Goal: Information Seeking & Learning: Learn about a topic

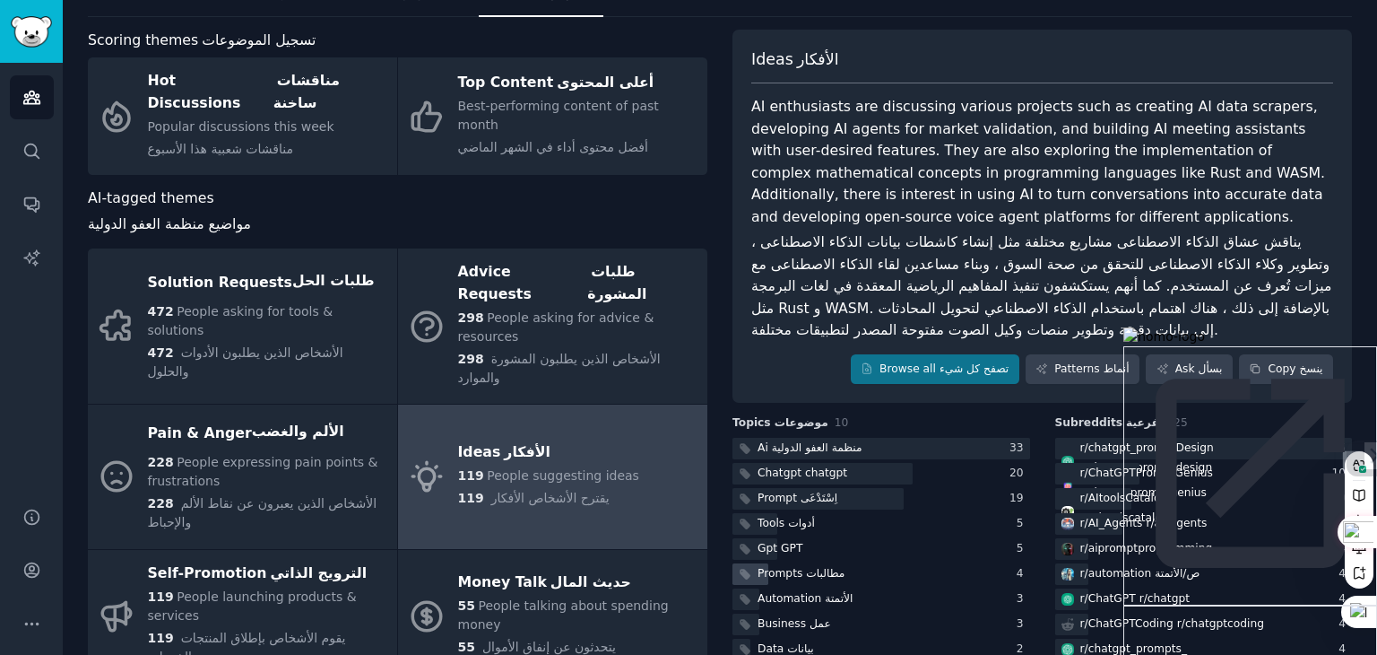
scroll to position [88, 0]
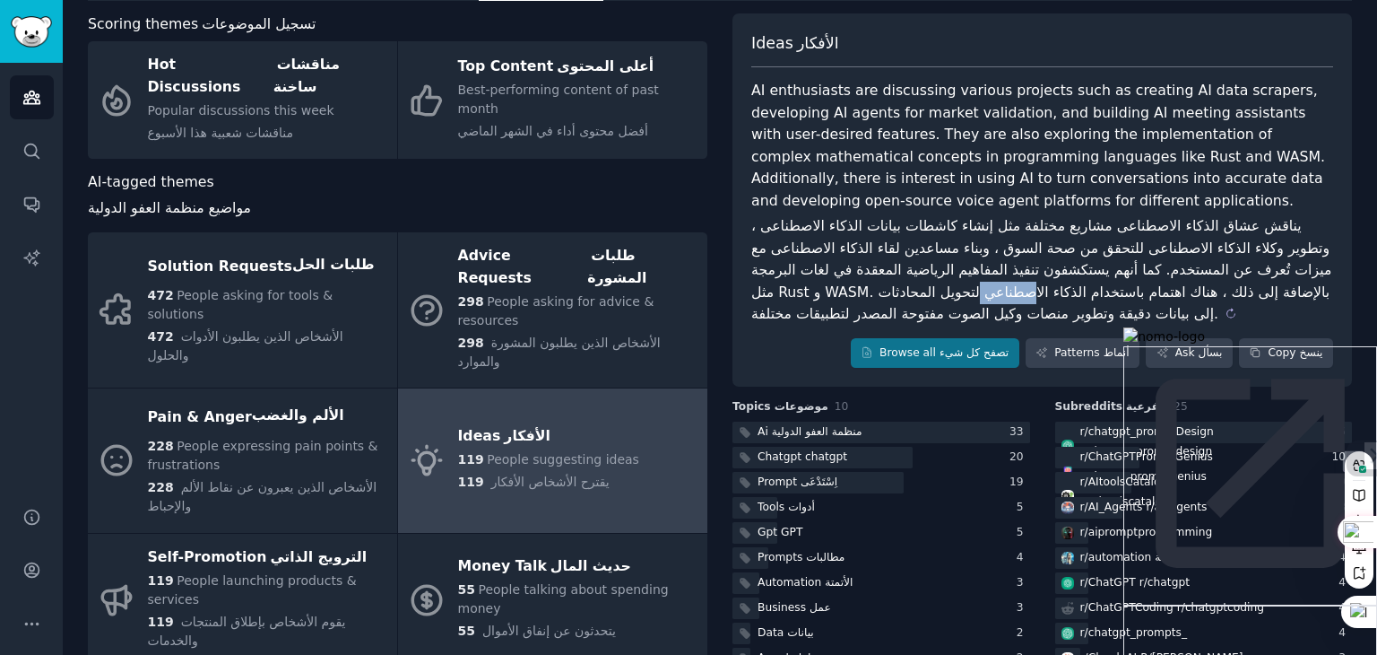
drag, startPoint x: 968, startPoint y: 291, endPoint x: 1026, endPoint y: 300, distance: 58.0
click at [1026, 300] on sider-trans-text "يناقش عشاق الذكاء الاصطناعى مشاريع مختلفة مثل إنشاء كاشطات بيانات الذكاء الاصطن…" at bounding box center [1043, 269] width 585 height 105
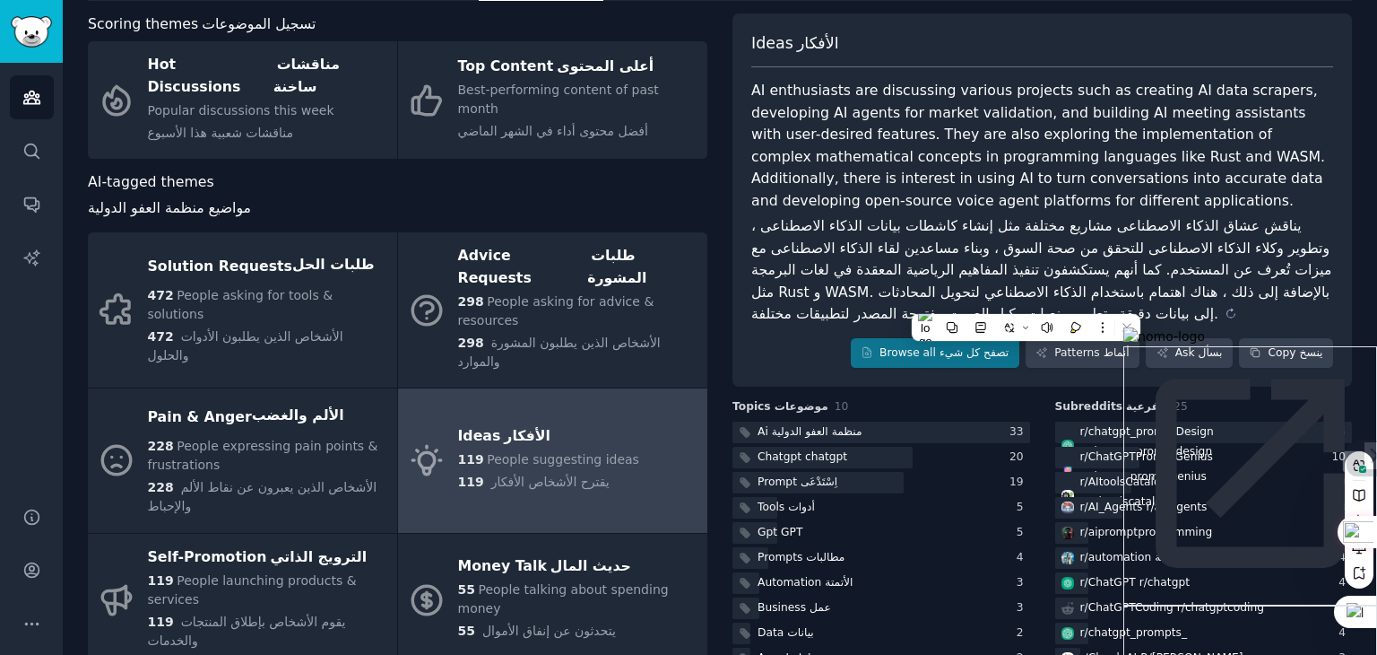
click at [915, 290] on sider-trans-text "يناقش عشاق الذكاء الاصطناعى مشاريع مختلفة مثل إنشاء كاشطات بيانات الذكاء الاصطن…" at bounding box center [1043, 269] width 585 height 105
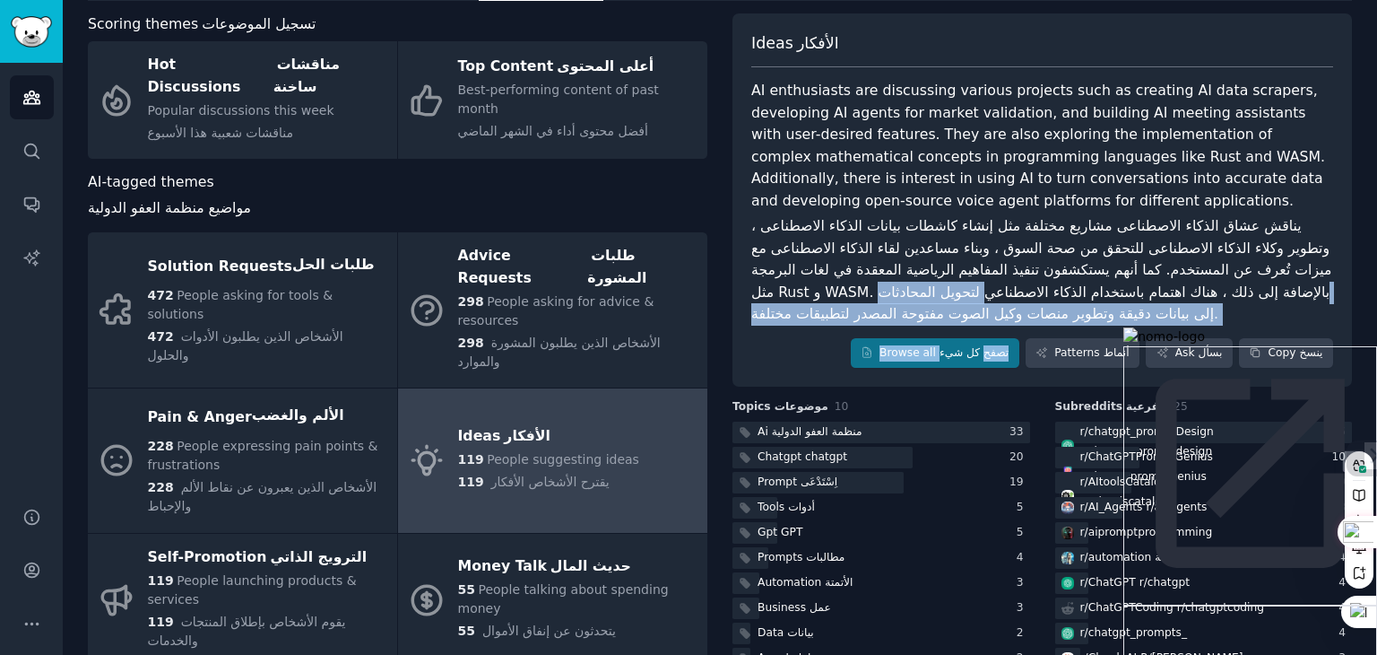
drag, startPoint x: 976, startPoint y: 291, endPoint x: 992, endPoint y: 331, distance: 43.5
click at [992, 331] on div "Ideas الأفكار AI enthusiasts are discussing various projects such as creating A…" at bounding box center [1043, 200] width 620 height 374
click at [882, 300] on sider-trans-block "يناقش عشاق الذكاء الاصطناعى مشاريع مختلفة مثل إنشاء كاشطات بيانات الذكاء الاصطن…" at bounding box center [1042, 270] width 582 height 110
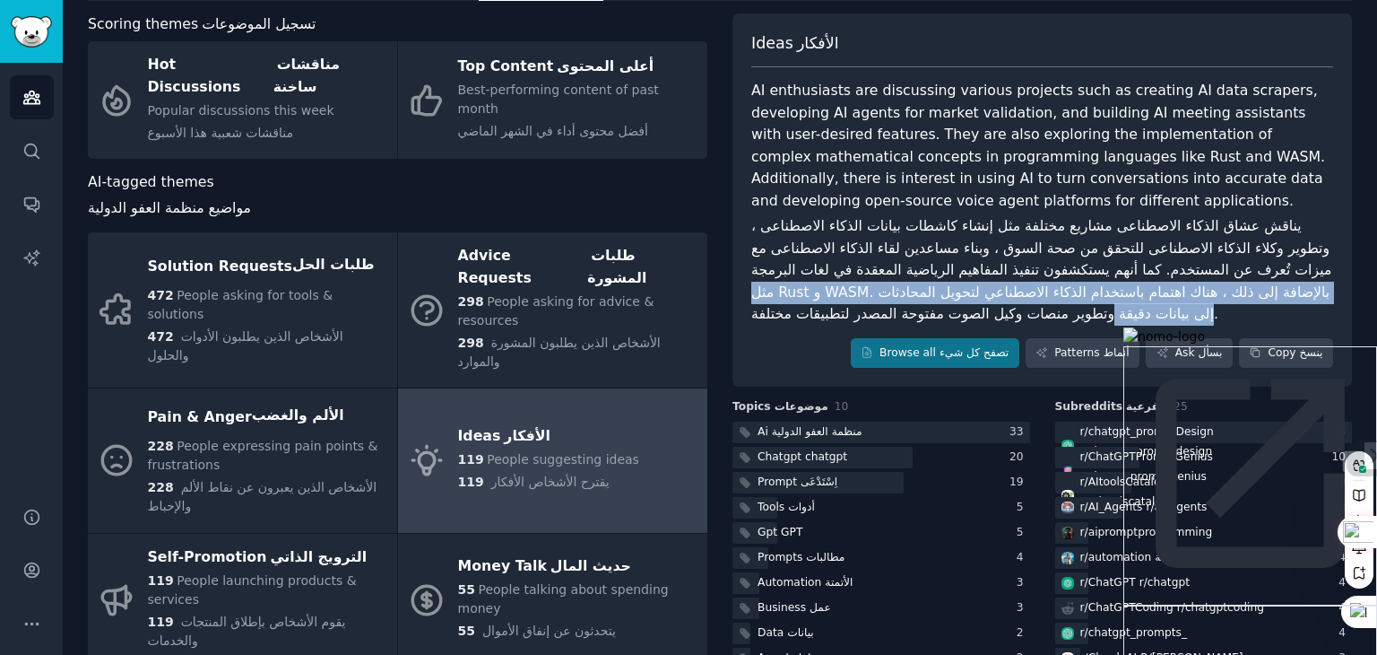
drag, startPoint x: 1120, startPoint y: 320, endPoint x: 740, endPoint y: 290, distance: 381.4
click at [740, 290] on div "Ideas الأفكار AI enthusiasts are discussing various projects such as creating A…" at bounding box center [1043, 200] width 620 height 374
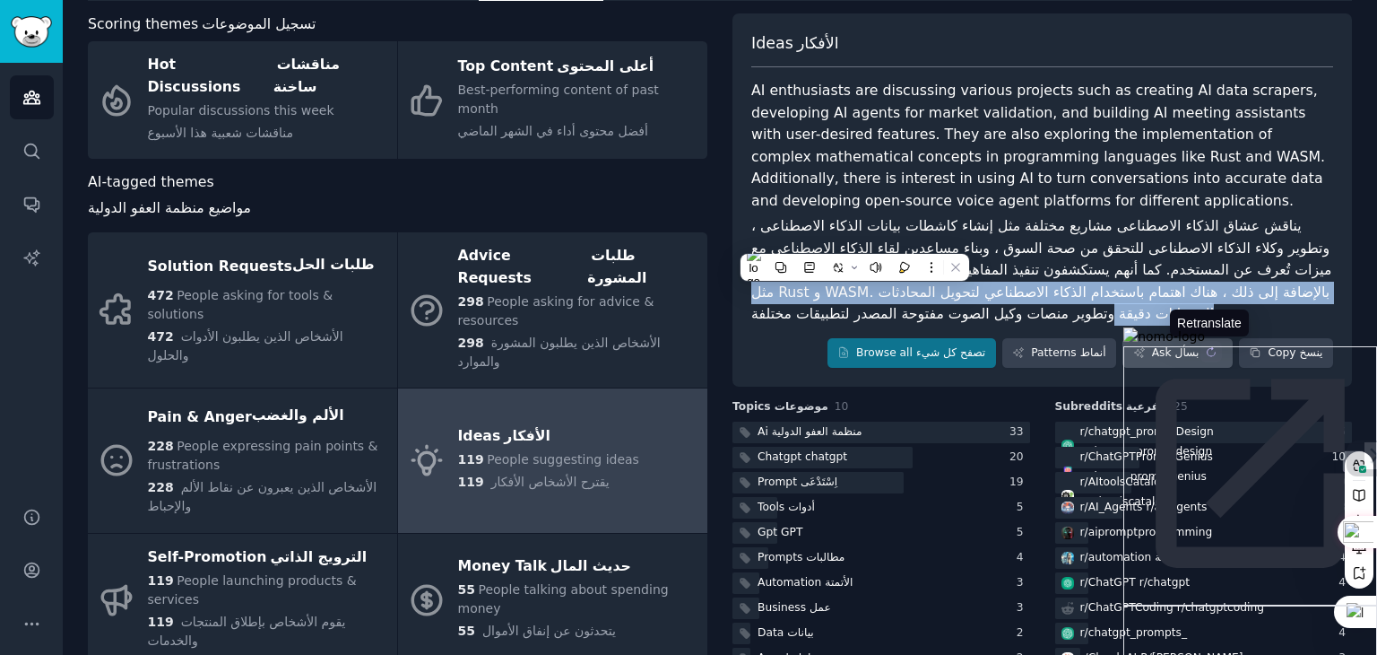
click at [1201, 350] on button at bounding box center [1212, 352] width 22 height 22
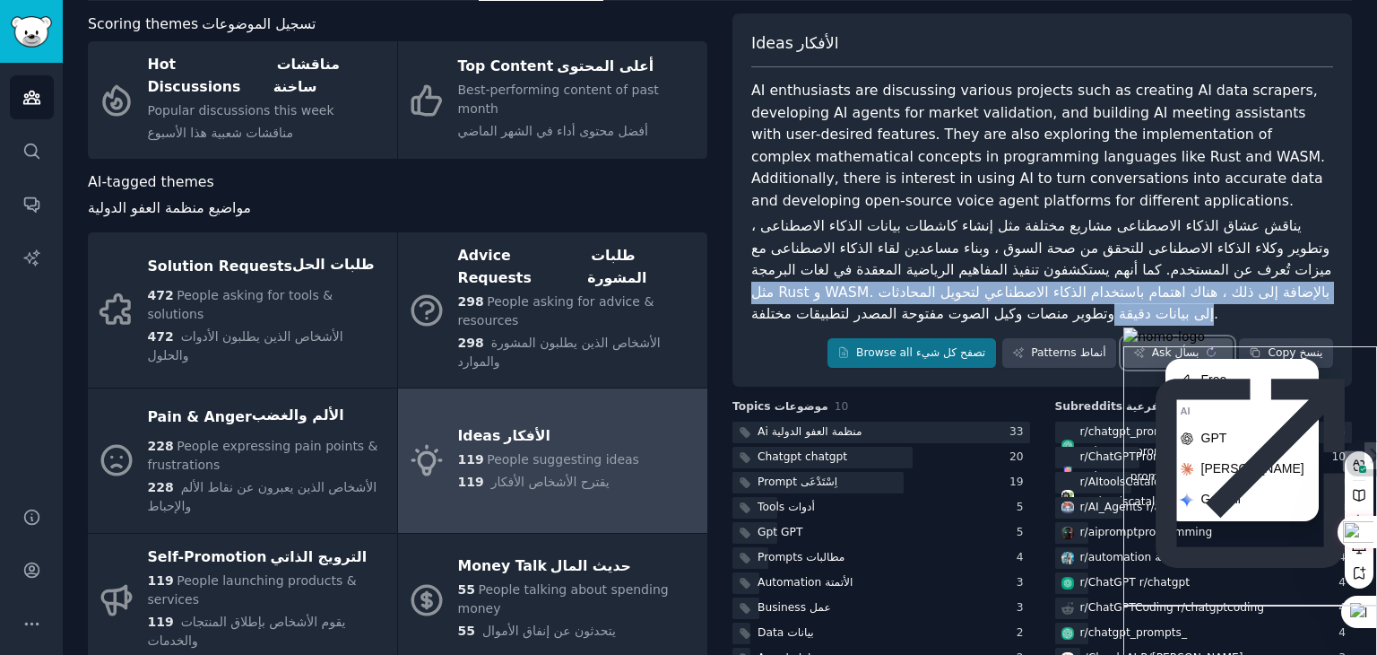
click at [1160, 343] on link "Ask بسأل" at bounding box center [1178, 353] width 110 height 30
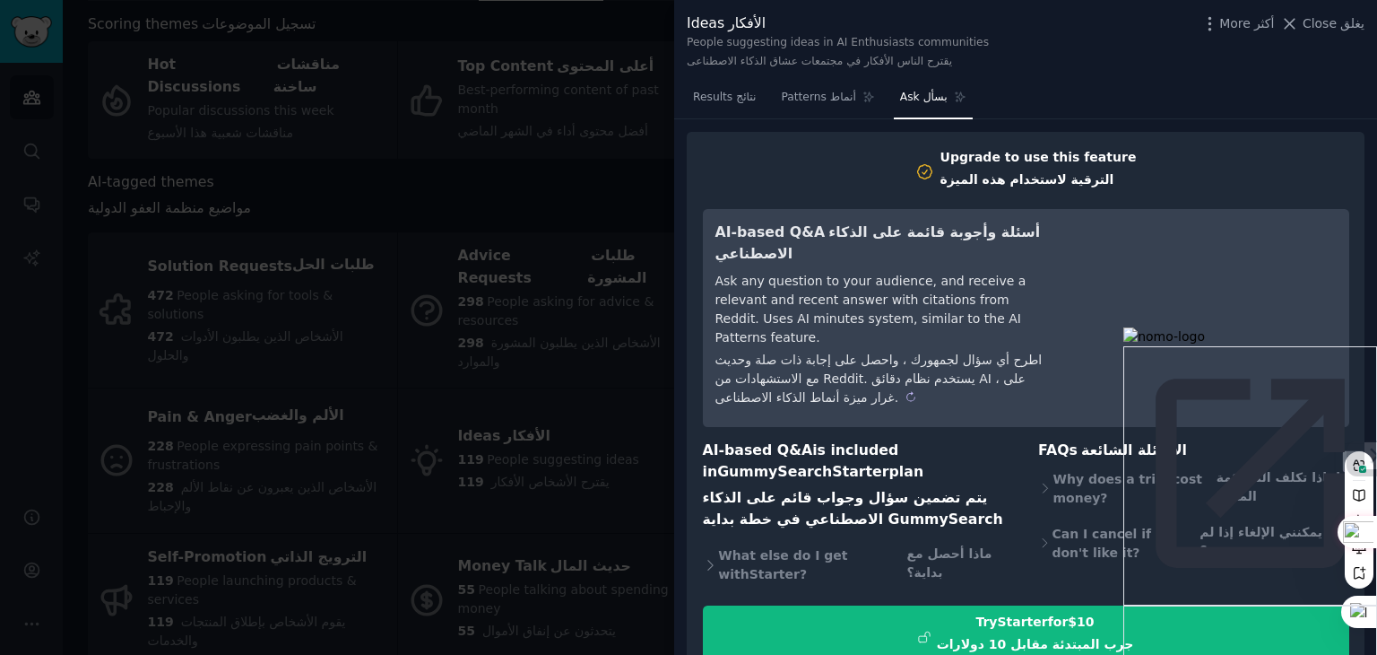
drag, startPoint x: 802, startPoint y: 308, endPoint x: 769, endPoint y: 390, distance: 88.9
click at [769, 390] on sider-trans-text "اطرح أي سؤال لجمهورك ، واحصل على إجابة ذات صلة وحديث مع الاستشهادات من Reddit. …" at bounding box center [879, 378] width 327 height 52
click at [811, 310] on div "Ask any question to your audience, and receive a relevant and recent answer wit…" at bounding box center [879, 339] width 327 height 135
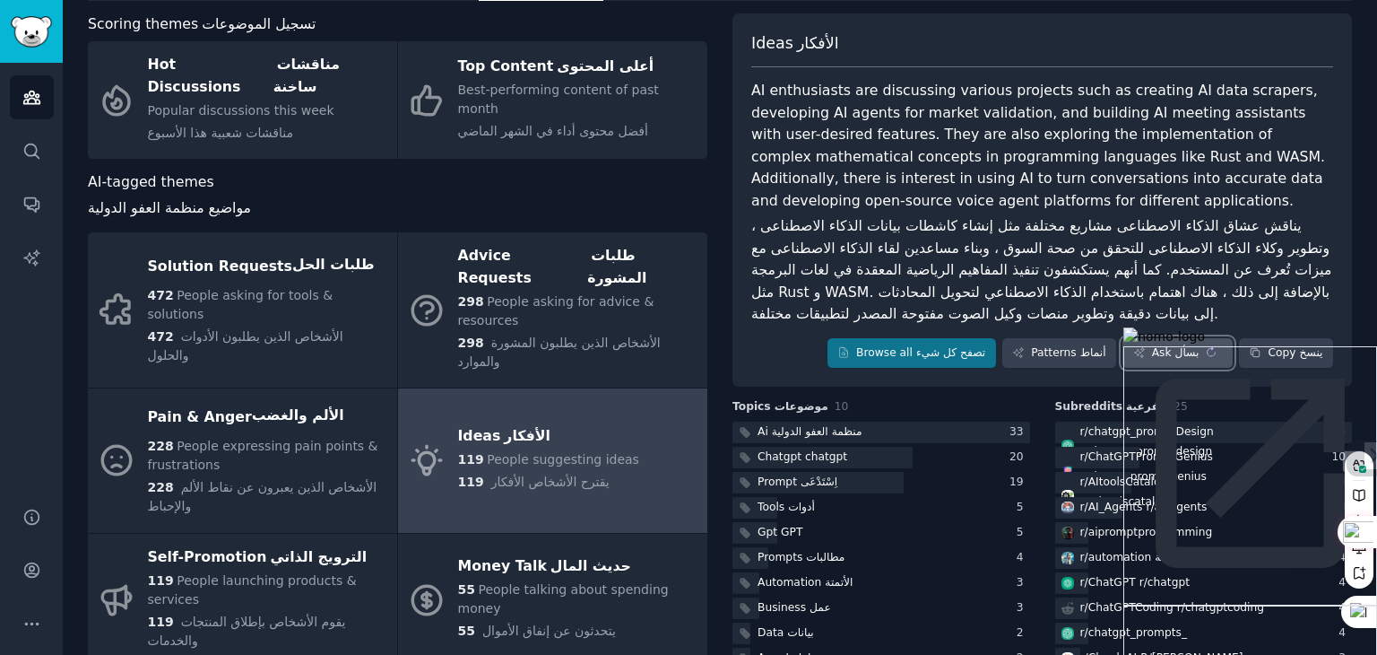
click at [1195, 347] on sider-trans-text "بسأل" at bounding box center [1187, 352] width 24 height 13
click at [23, 654] on icon at bounding box center [11, 666] width 23 height 23
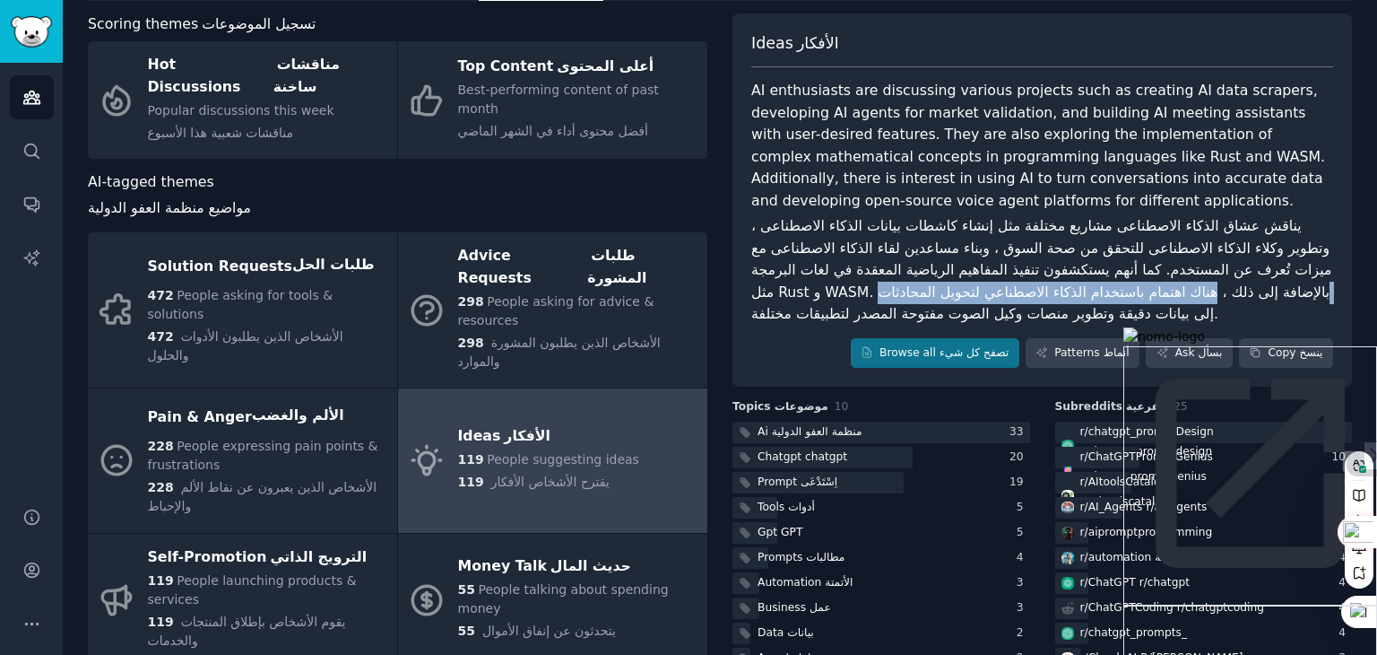
drag, startPoint x: 1208, startPoint y: 291, endPoint x: 738, endPoint y: 303, distance: 470.0
click at [738, 303] on div "Ideas الأفكار AI enthusiasts are discussing various projects such as creating A…" at bounding box center [1043, 200] width 620 height 374
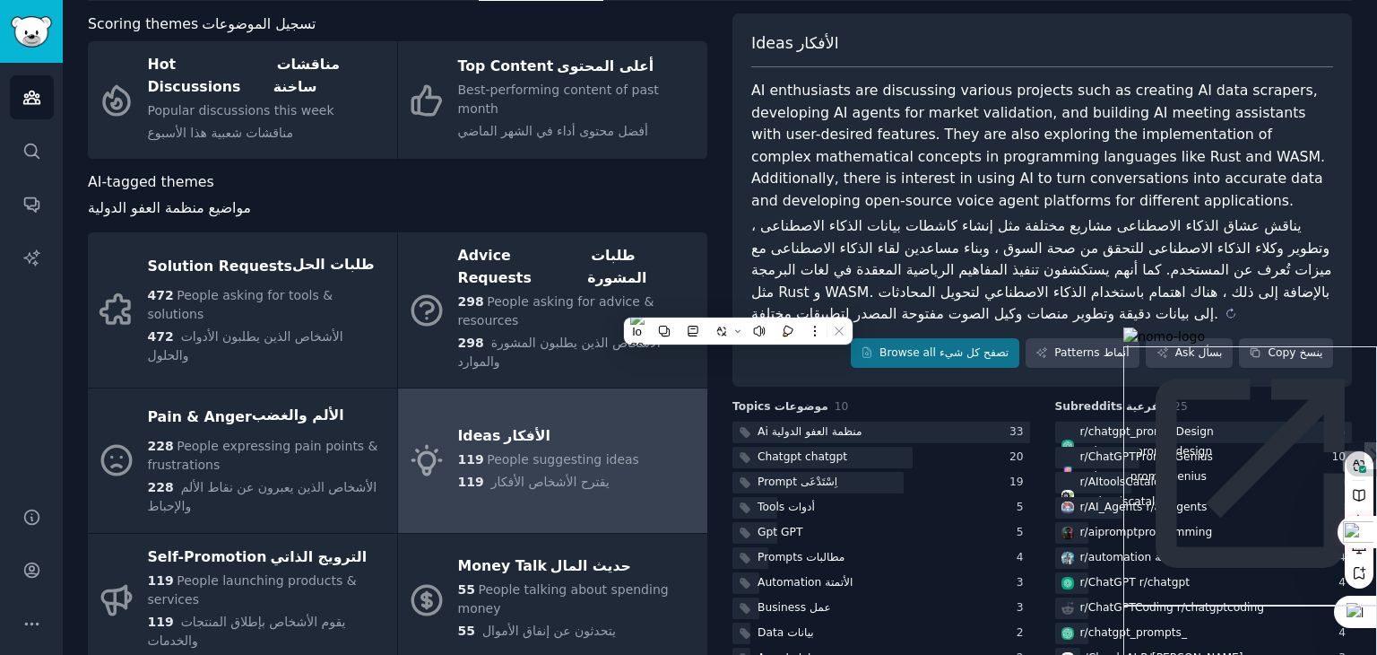
click at [790, 268] on sider-trans-text "يناقش عشاق الذكاء الاصطناعى مشاريع مختلفة مثل إنشاء كاشطات بيانات الذكاء الاصطن…" at bounding box center [1043, 269] width 585 height 105
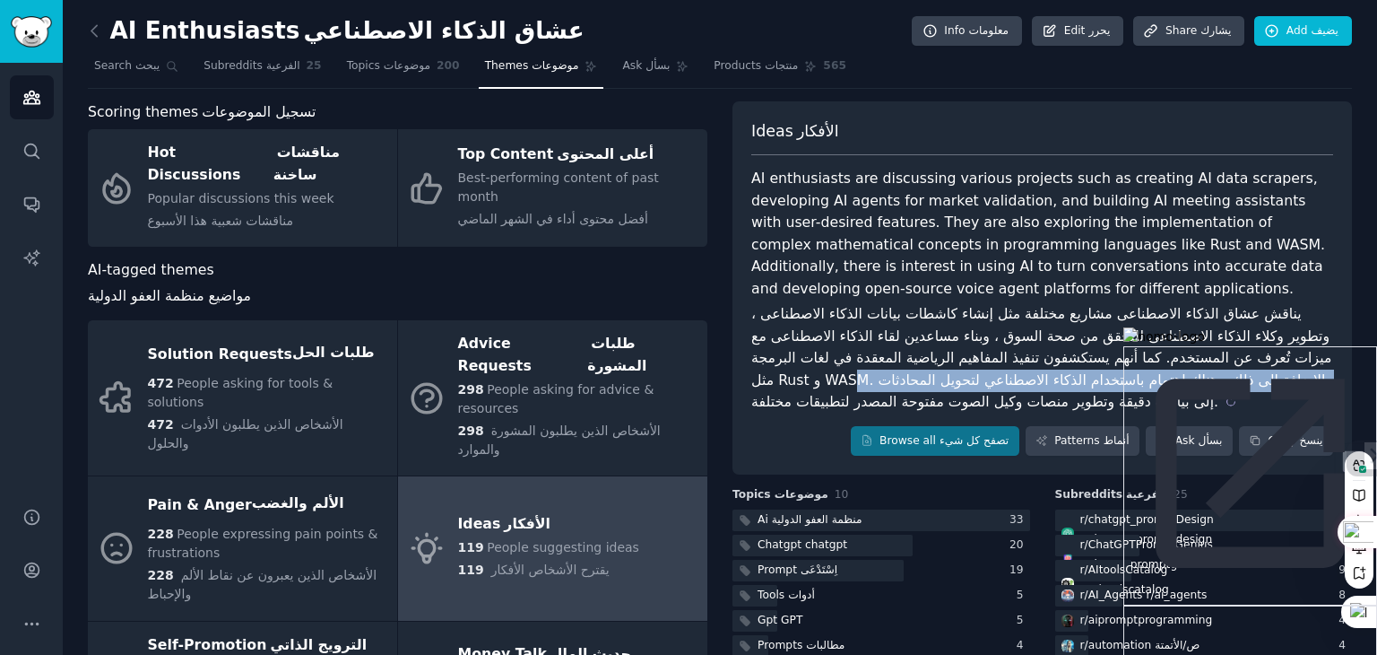
scroll to position [88, 0]
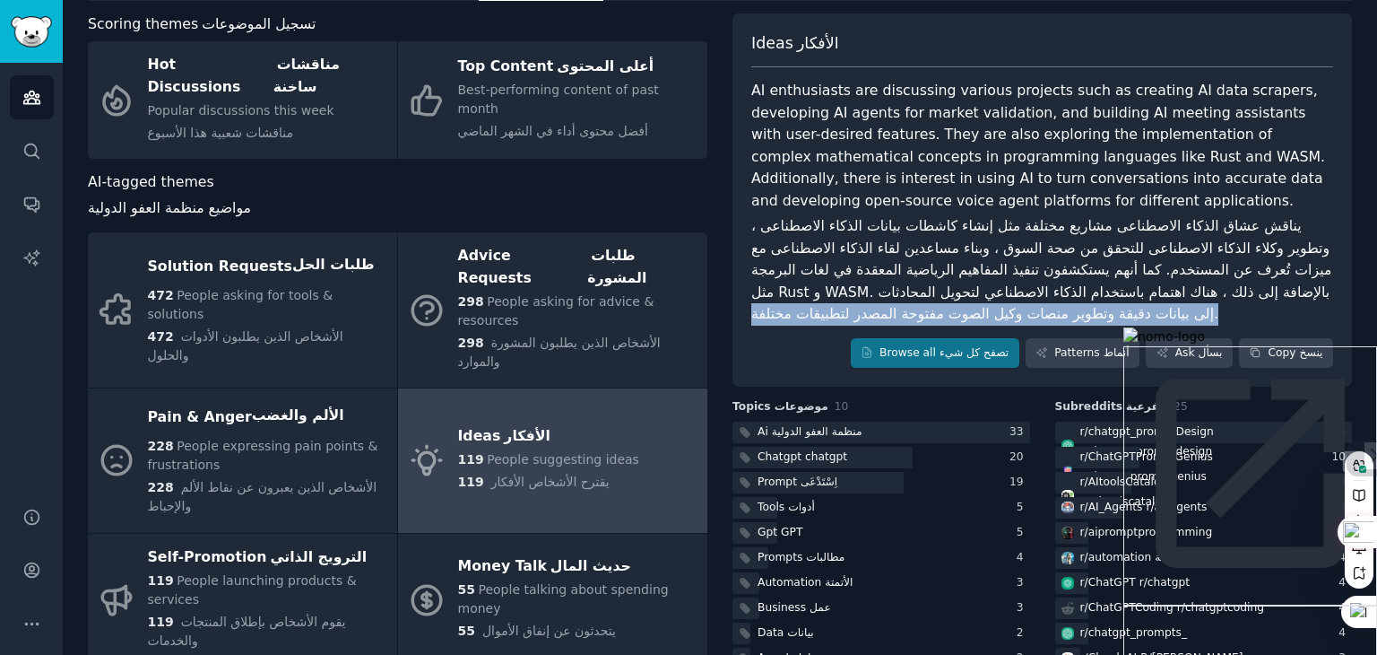
click at [750, 357] on div "Ideas الأفكار AI enthusiasts are discussing various projects such as creating A…" at bounding box center [1043, 200] width 620 height 374
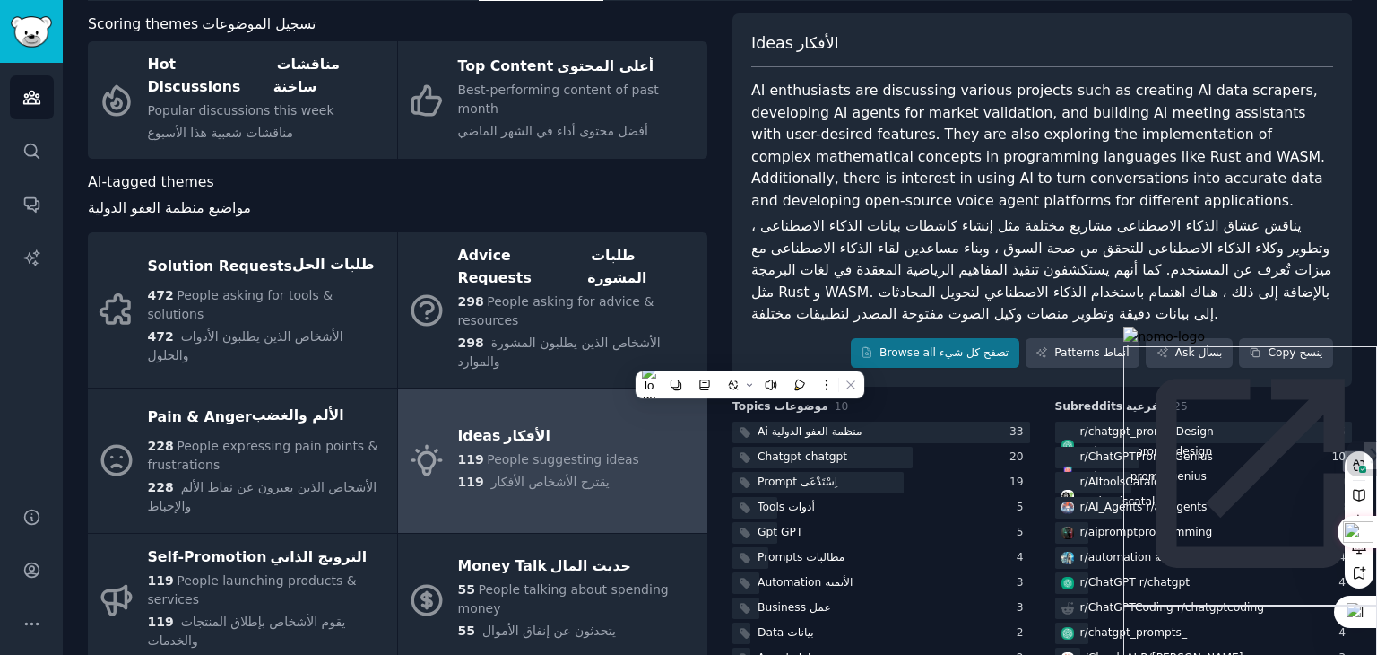
click at [1008, 333] on div "Ideas الأفكار AI enthusiasts are discussing various projects such as creating A…" at bounding box center [1043, 200] width 620 height 374
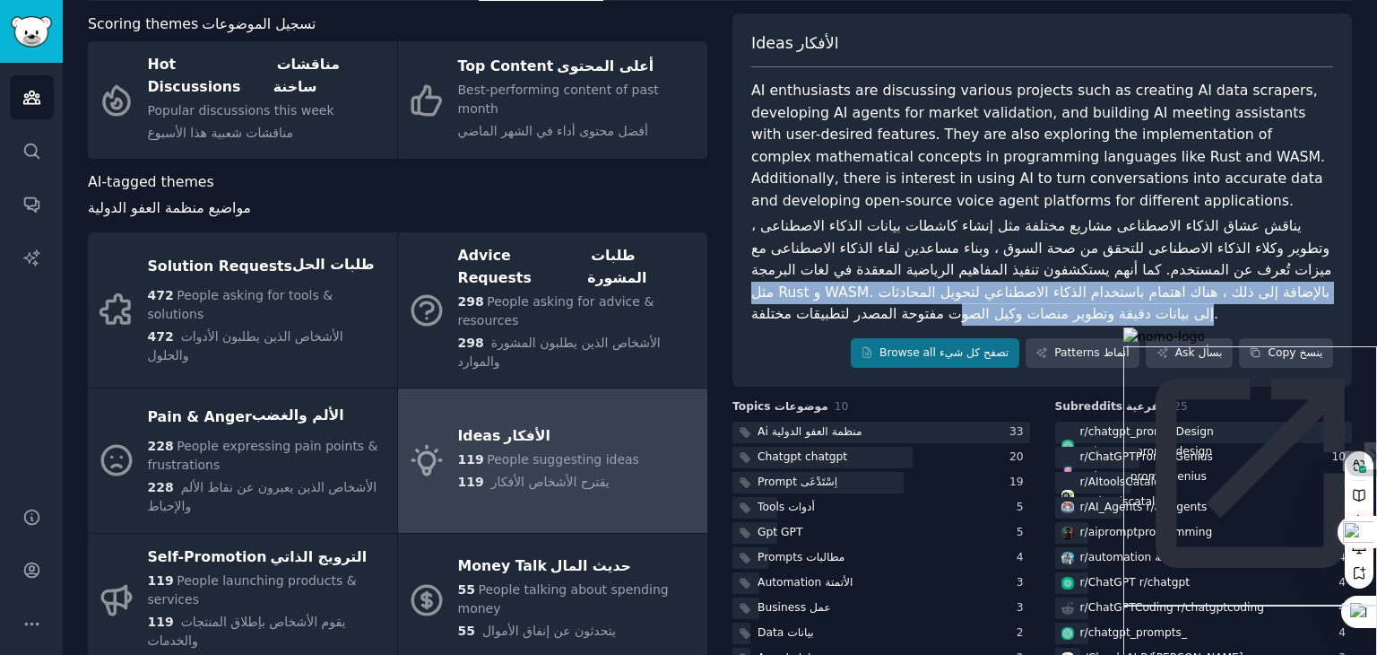
drag, startPoint x: 961, startPoint y: 315, endPoint x: 747, endPoint y: 282, distance: 216.7
click at [747, 282] on div "Ideas الأفكار AI enthusiasts are discussing various projects such as creating A…" at bounding box center [1043, 200] width 620 height 374
copy sider-trans-text "مثل Rust و WASM. بالإضافة إلى ذلك ، هناك اهتمام باستخدام الذكاء الاصطناعي لتحوي…"
click at [525, 474] on span "يقترح الأشخاص الأفكار" at bounding box center [550, 481] width 118 height 14
click at [488, 422] on div "Ideas الأفكار" at bounding box center [548, 436] width 181 height 29
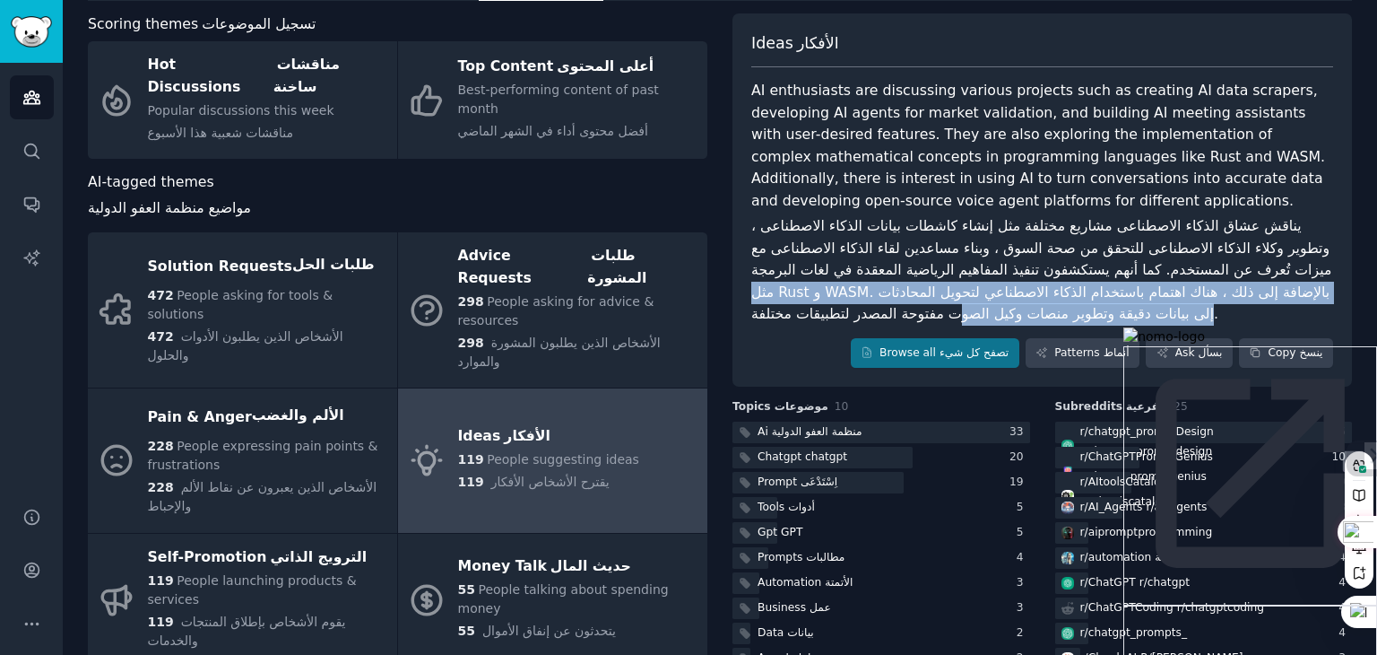
click at [472, 422] on div "Ideas الأفكار" at bounding box center [548, 436] width 181 height 29
click at [585, 474] on span "يقترح الأشخاص الأفكار" at bounding box center [550, 481] width 118 height 14
click at [515, 427] on sider-trans-text "الأفكار" at bounding box center [527, 435] width 47 height 17
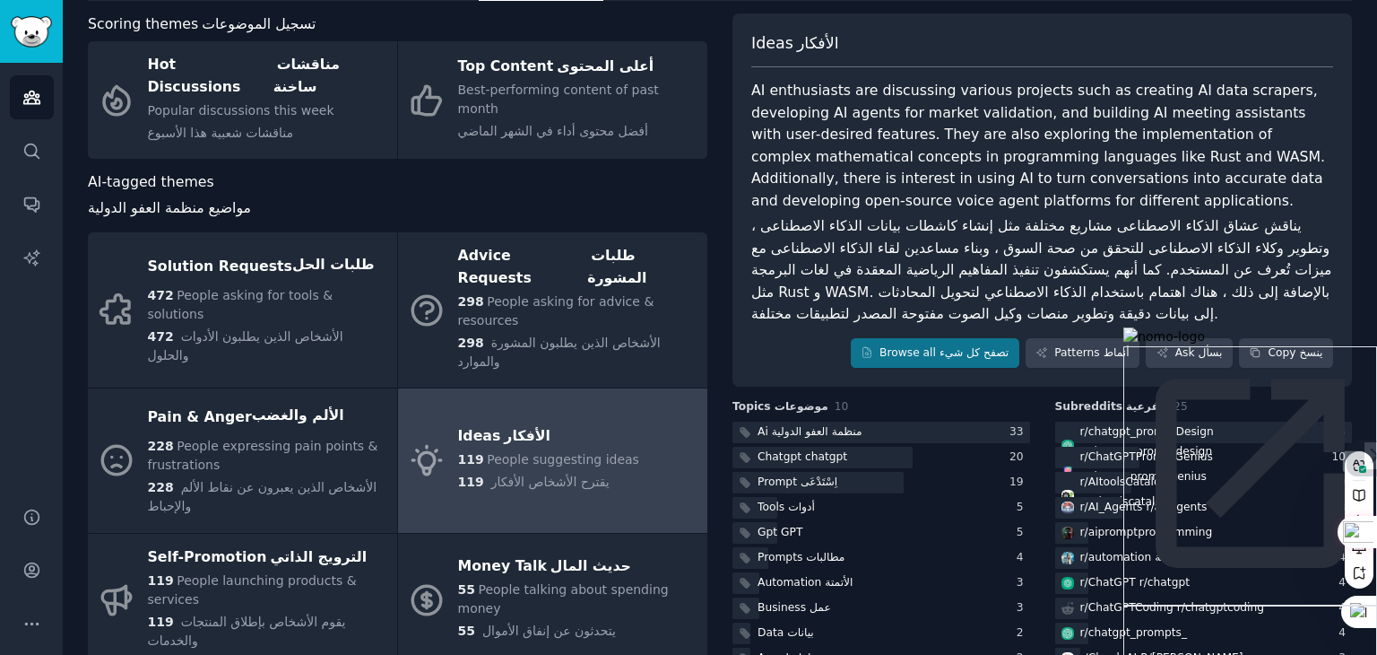
click at [397, 171] on div "AI-tagged themes مواضيع منظمة العفو الدولية" at bounding box center [398, 198] width 620 height 55
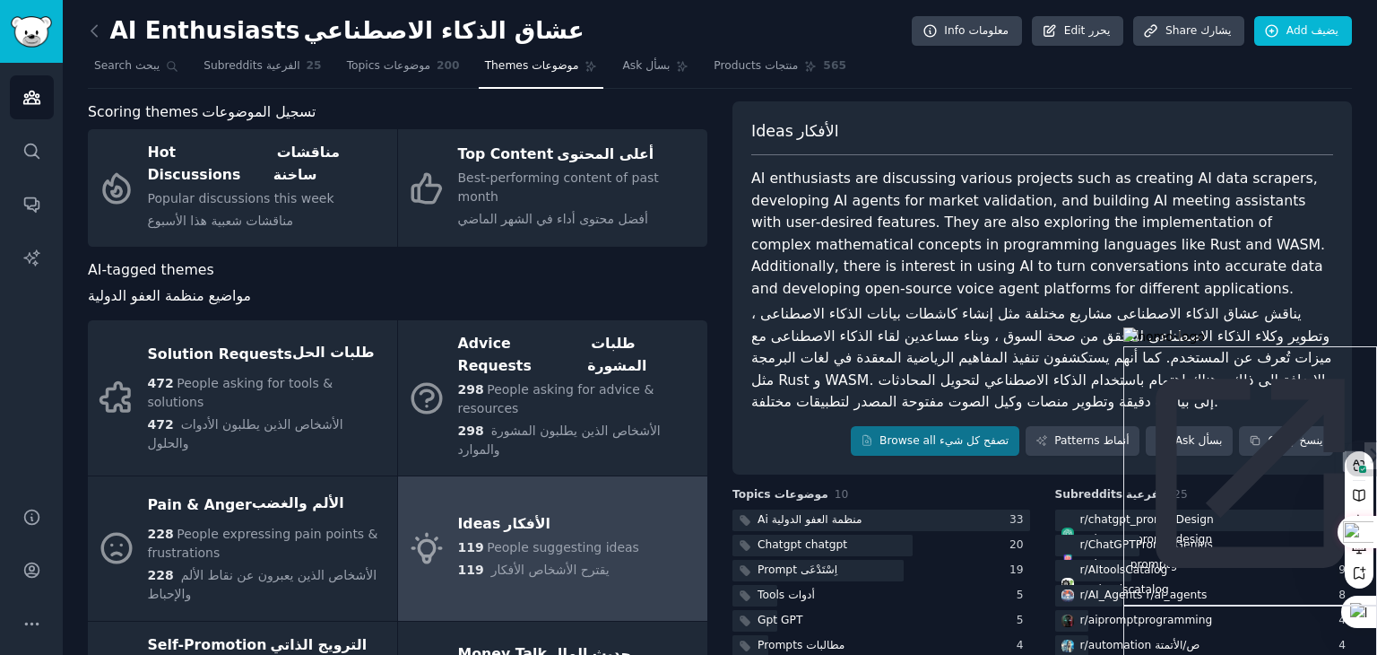
scroll to position [88, 0]
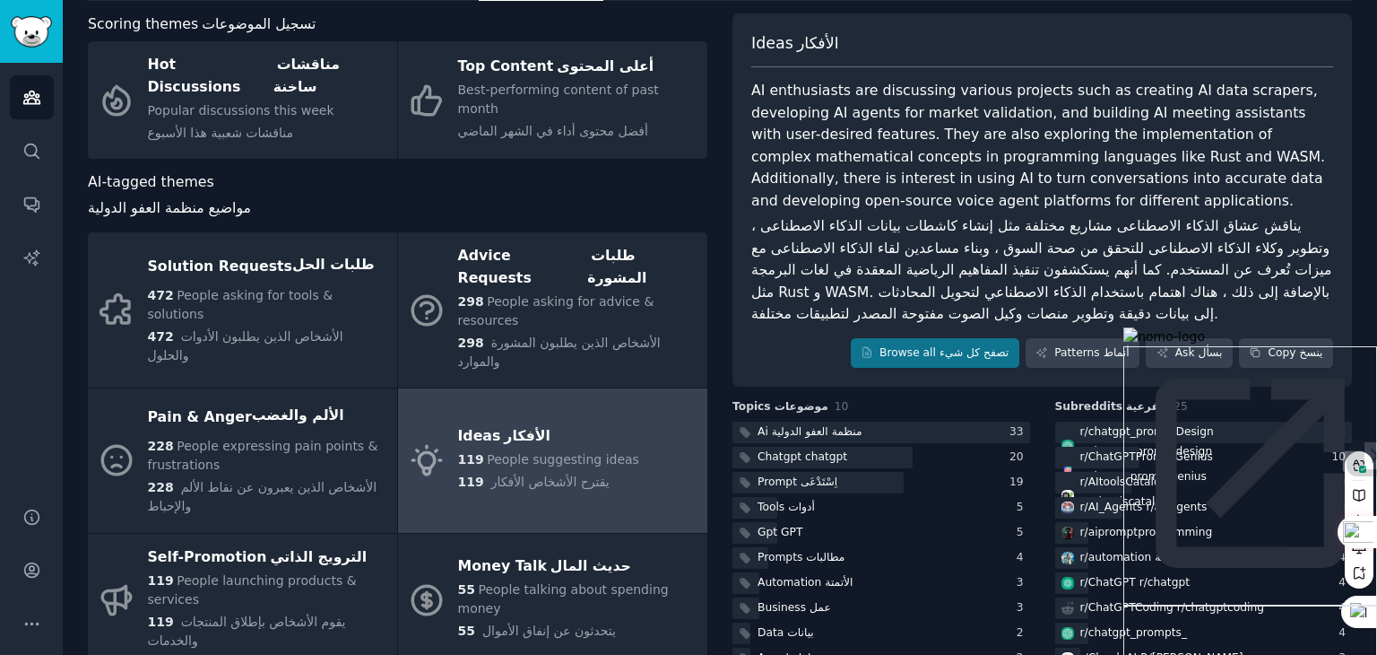
click at [534, 422] on div "Ideas الأفكار" at bounding box center [548, 436] width 181 height 29
click at [35, 92] on icon "Sidebar" at bounding box center [31, 97] width 19 height 19
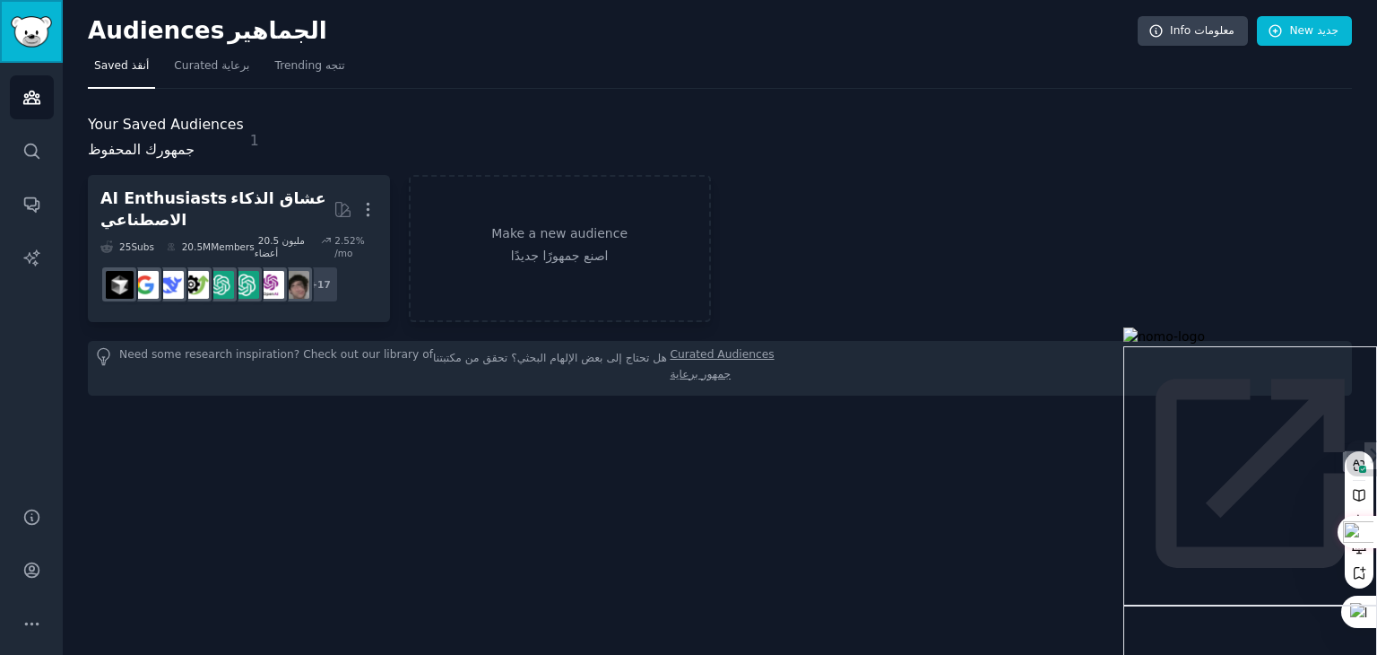
click at [36, 33] on img "Sidebar" at bounding box center [31, 31] width 41 height 31
click at [322, 70] on sider-trans "تتجه" at bounding box center [333, 65] width 23 height 13
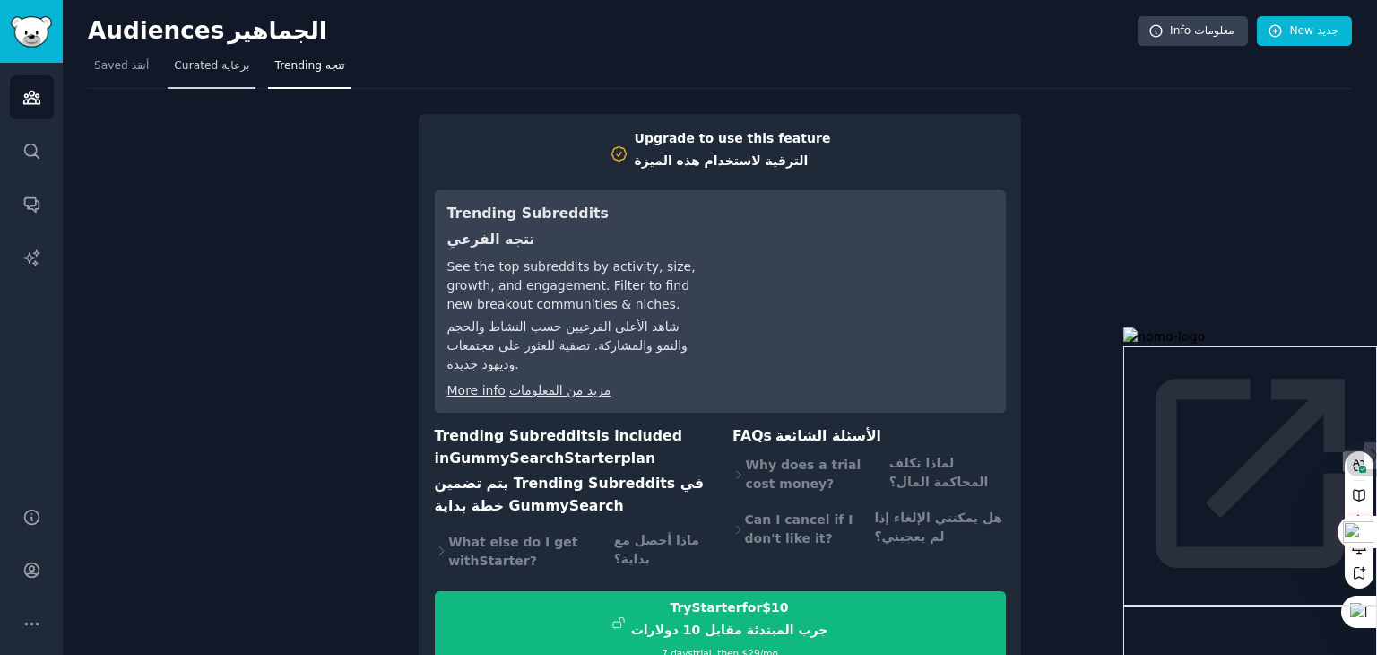
click at [195, 75] on link "Curated برعاية" at bounding box center [212, 70] width 88 height 37
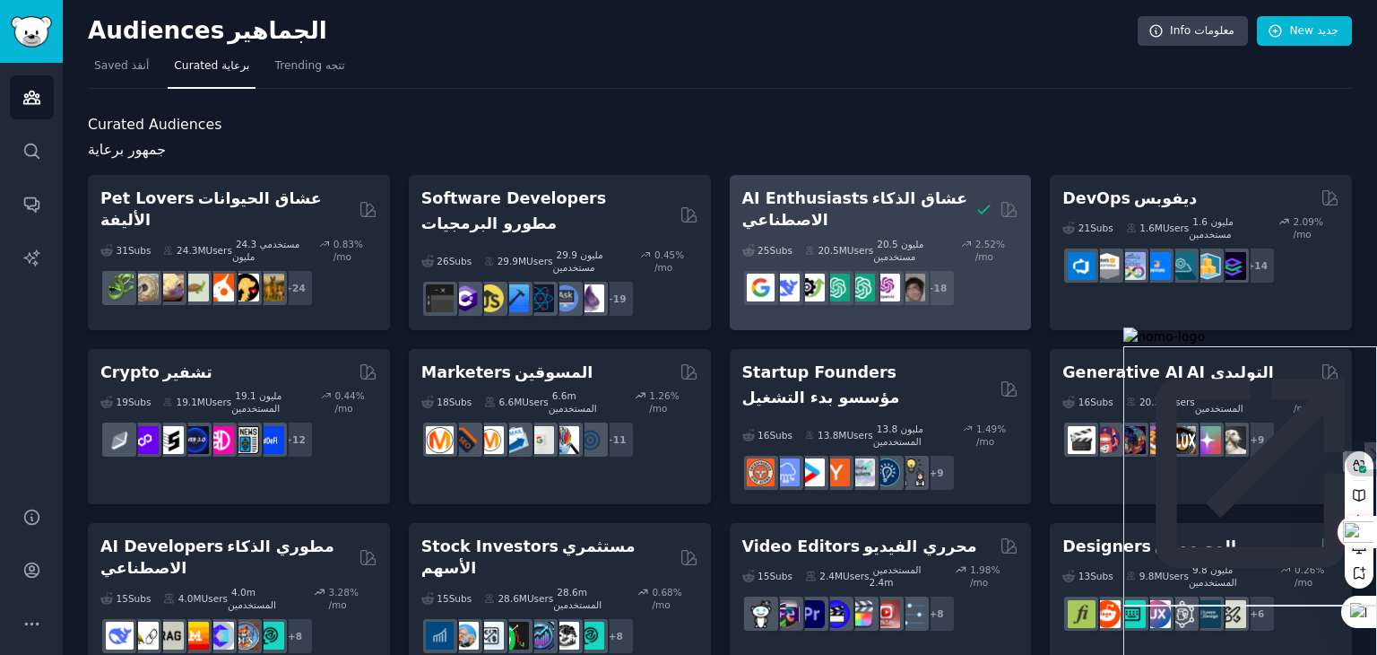
click at [875, 223] on h2 "AI Enthusiasts عشاق الذكاء الاصطناعي" at bounding box center [856, 209] width 227 height 44
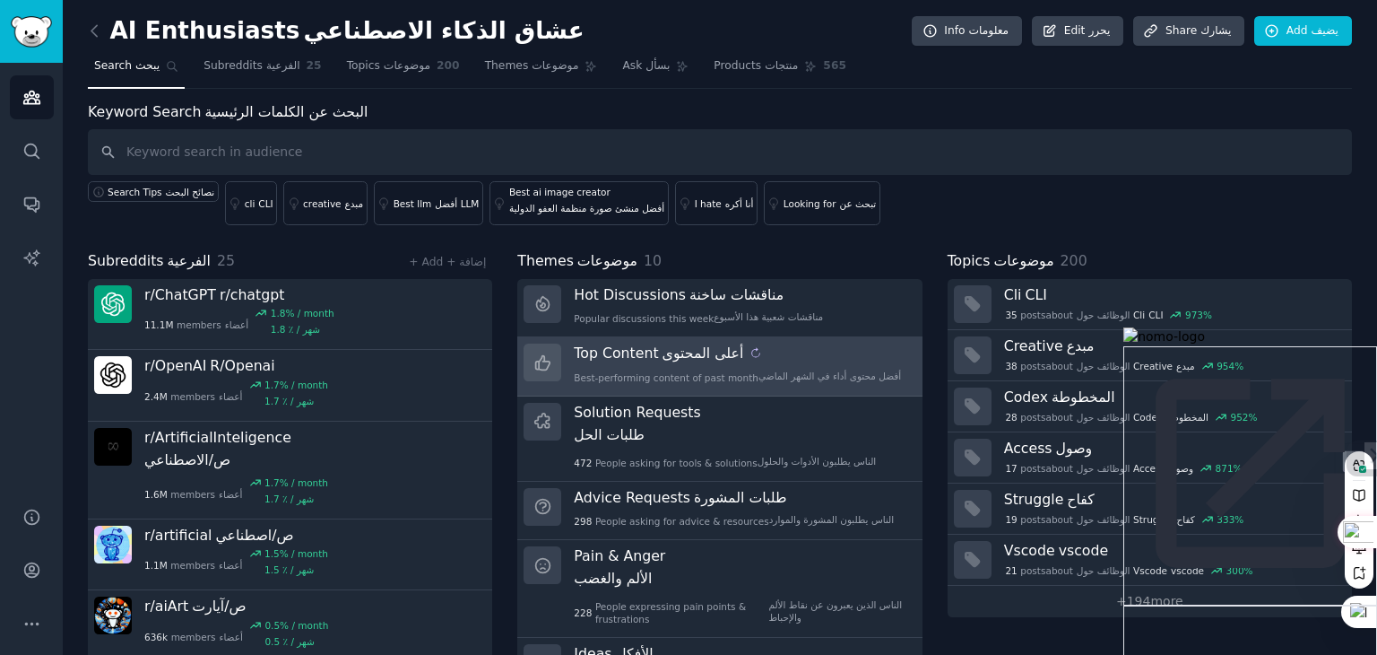
click at [710, 360] on sider-trans-text "أعلى المحتوى" at bounding box center [704, 352] width 82 height 17
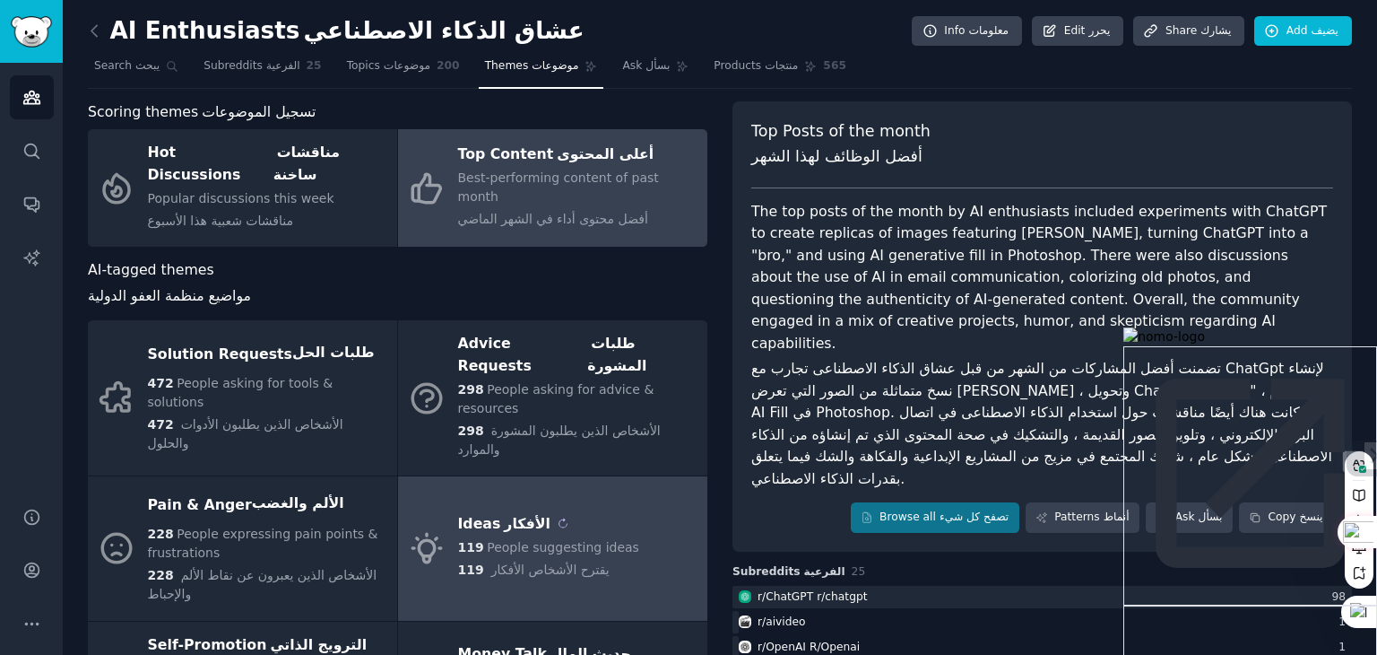
click at [511, 515] on sider-trans-text "الأفكار" at bounding box center [527, 523] width 47 height 17
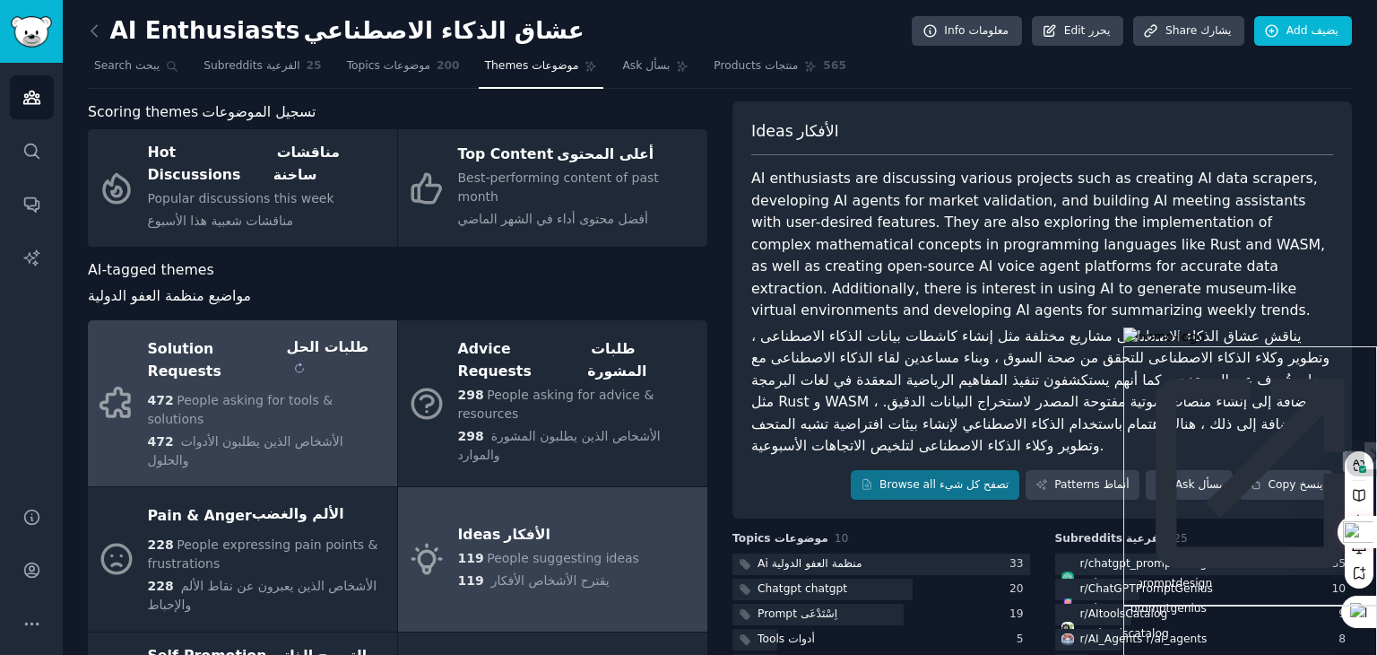
click at [312, 338] on sider-trans-text "طلبات الحل" at bounding box center [328, 346] width 83 height 17
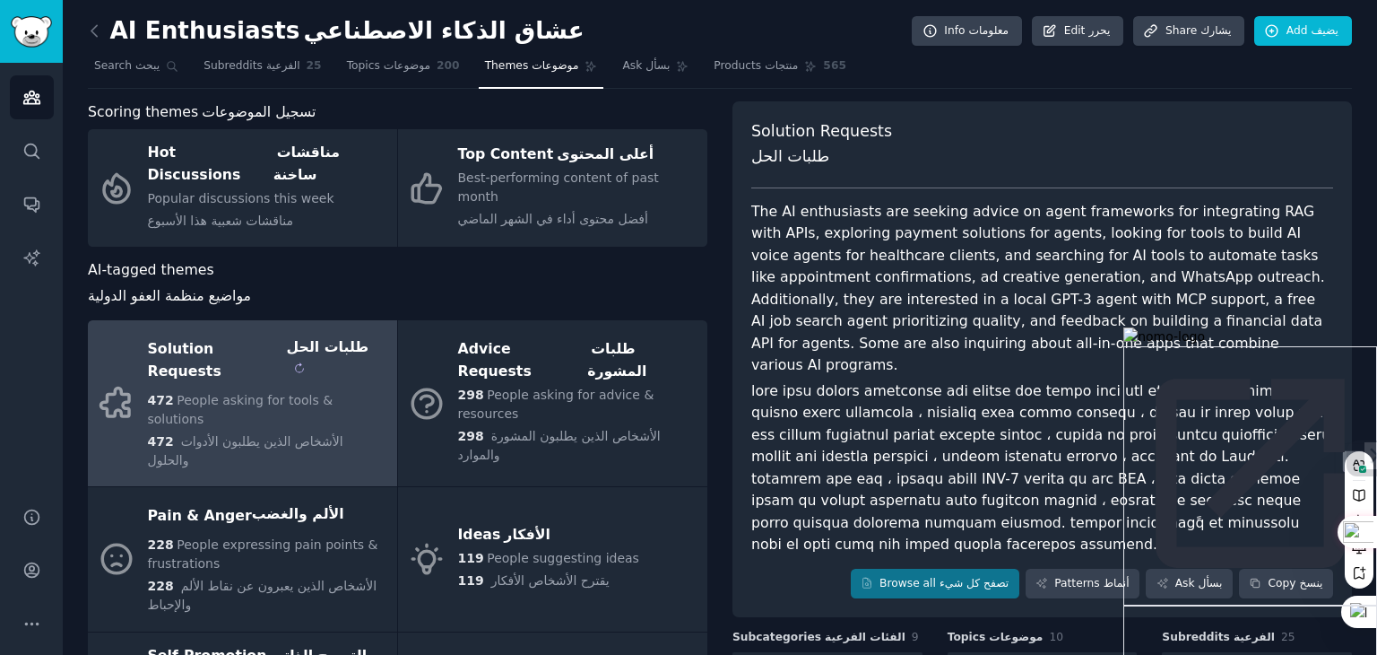
click at [312, 338] on sider-trans-text "طلبات الحل" at bounding box center [328, 346] width 83 height 17
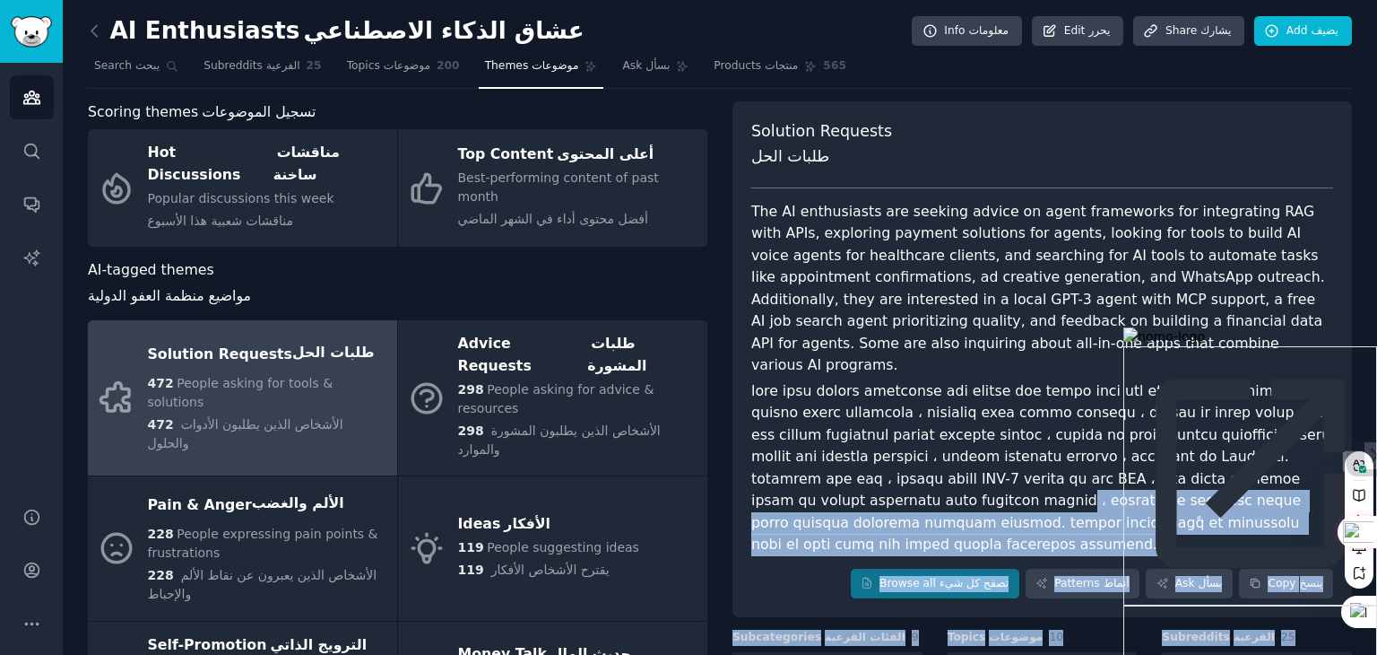
drag, startPoint x: 1287, startPoint y: 476, endPoint x: 1307, endPoint y: 447, distance: 35.3
click at [1307, 447] on html "Audiences الجماهير Search يبحث Conversations المحادثات AI Reports تقارير الذكاء…" at bounding box center [688, 327] width 1377 height 655
click at [815, 569] on div "Browse all تصفح كل شيء Patterns أنماط Ask بسأل Copy ينسخ" at bounding box center [1042, 584] width 582 height 30
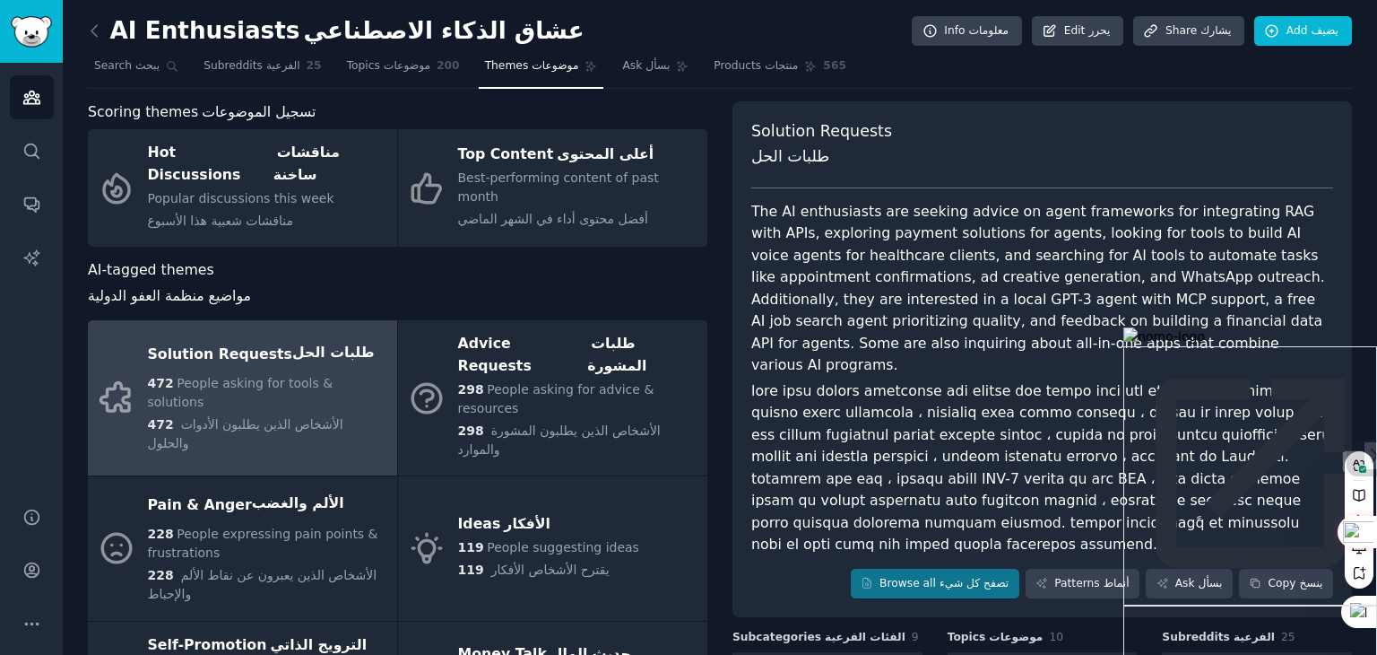
click at [1281, 481] on sider-trans-text at bounding box center [1044, 467] width 586 height 171
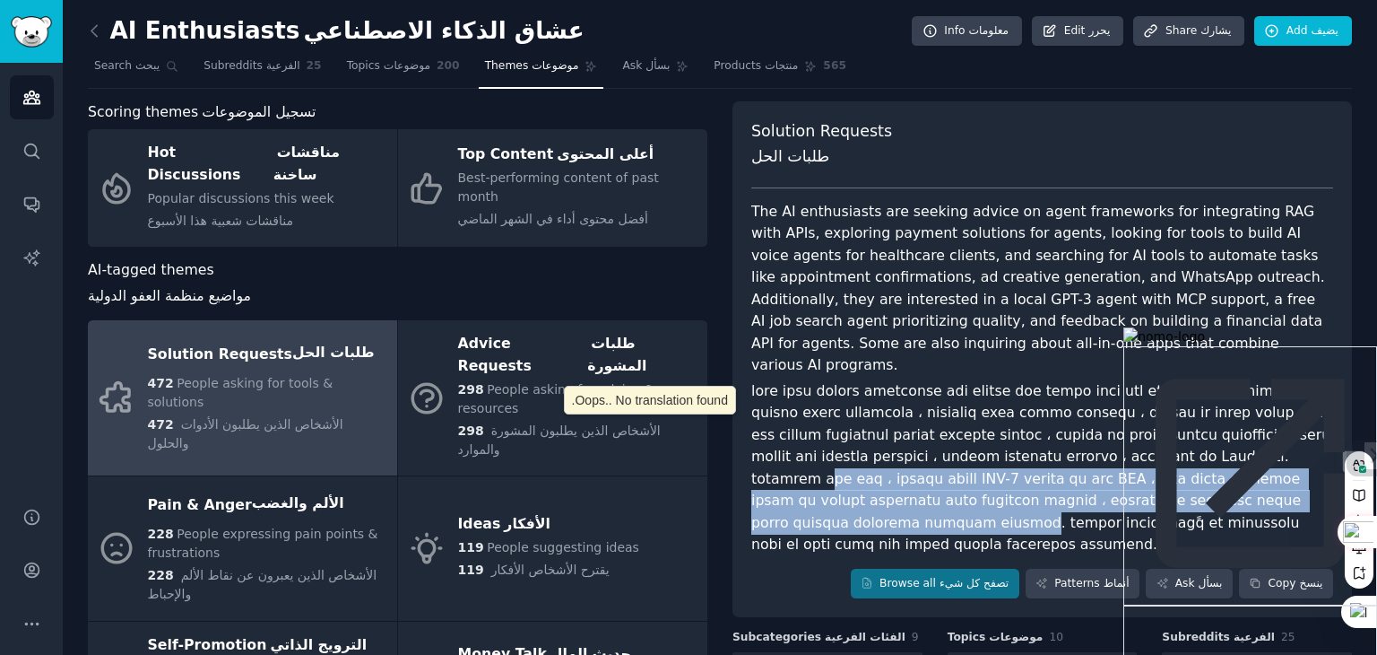
drag, startPoint x: 900, startPoint y: 482, endPoint x: 1239, endPoint y: 440, distance: 341.5
click at [1239, 440] on sider-trans-text at bounding box center [1044, 467] width 586 height 171
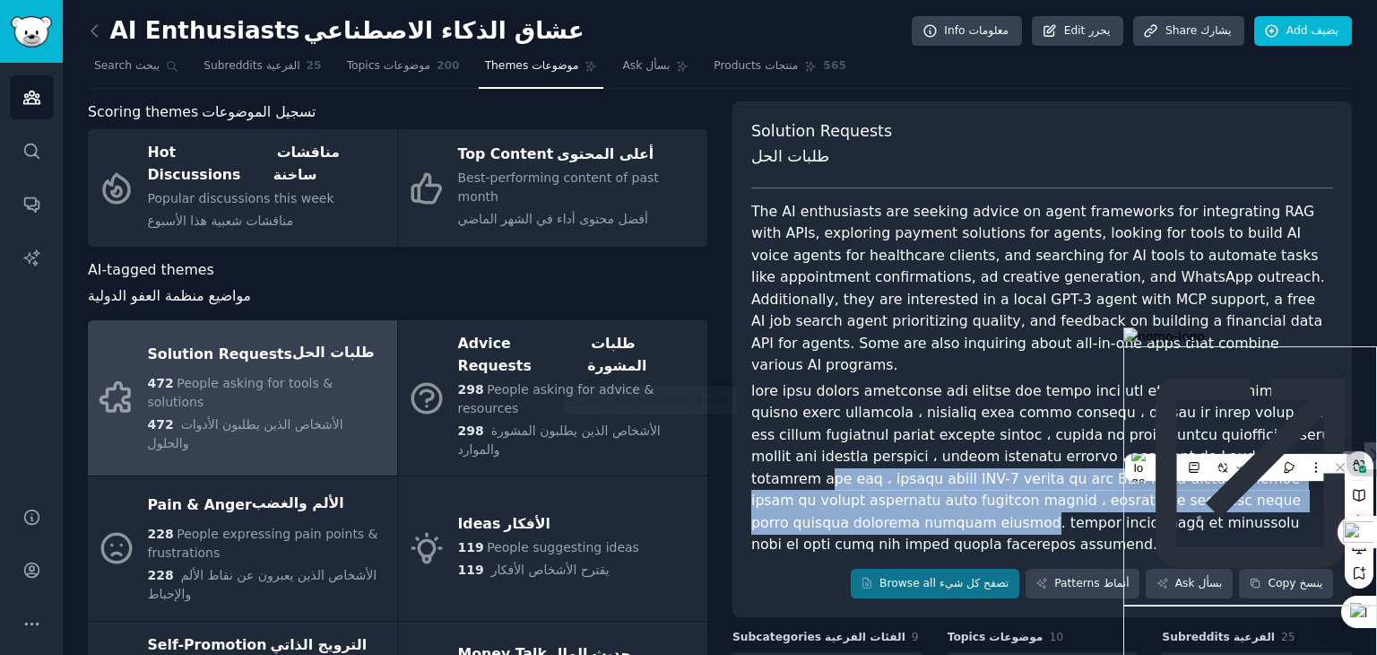
click at [1020, 454] on sider-trans-text at bounding box center [1044, 467] width 586 height 171
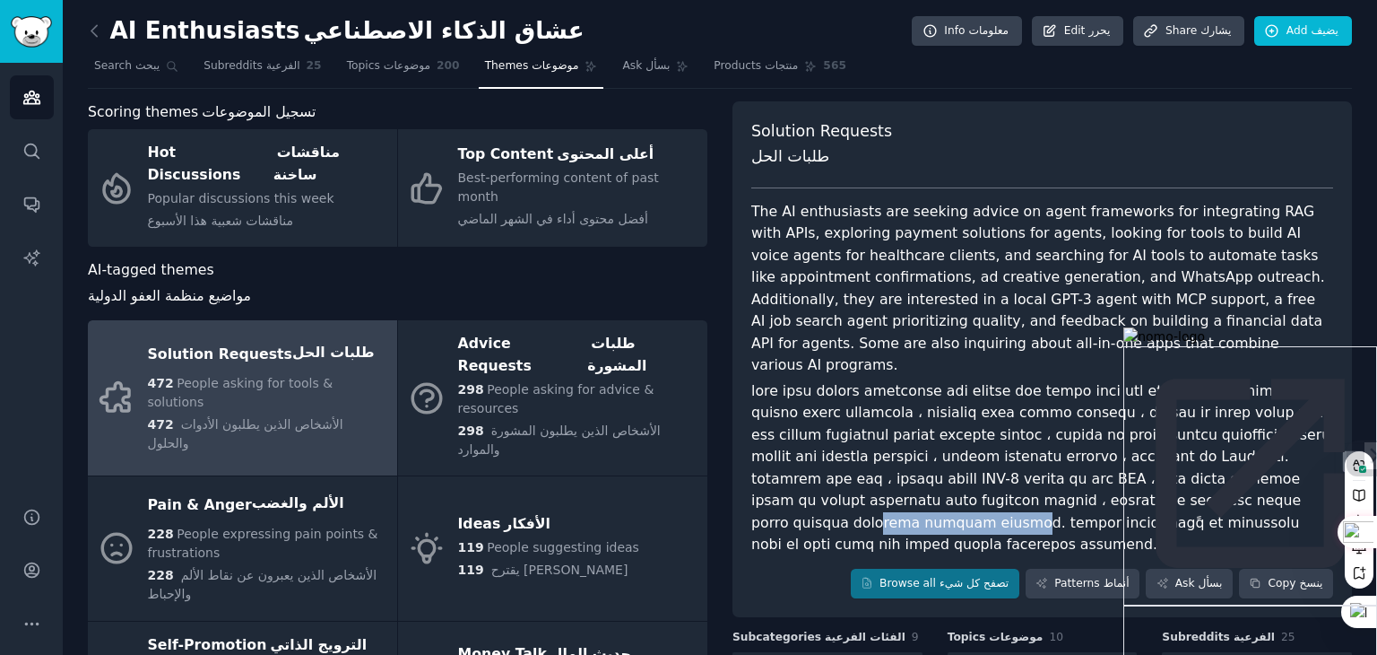
drag, startPoint x: 903, startPoint y: 482, endPoint x: 1009, endPoint y: 483, distance: 105.8
click at [1009, 483] on sider-trans-text at bounding box center [1044, 467] width 586 height 171
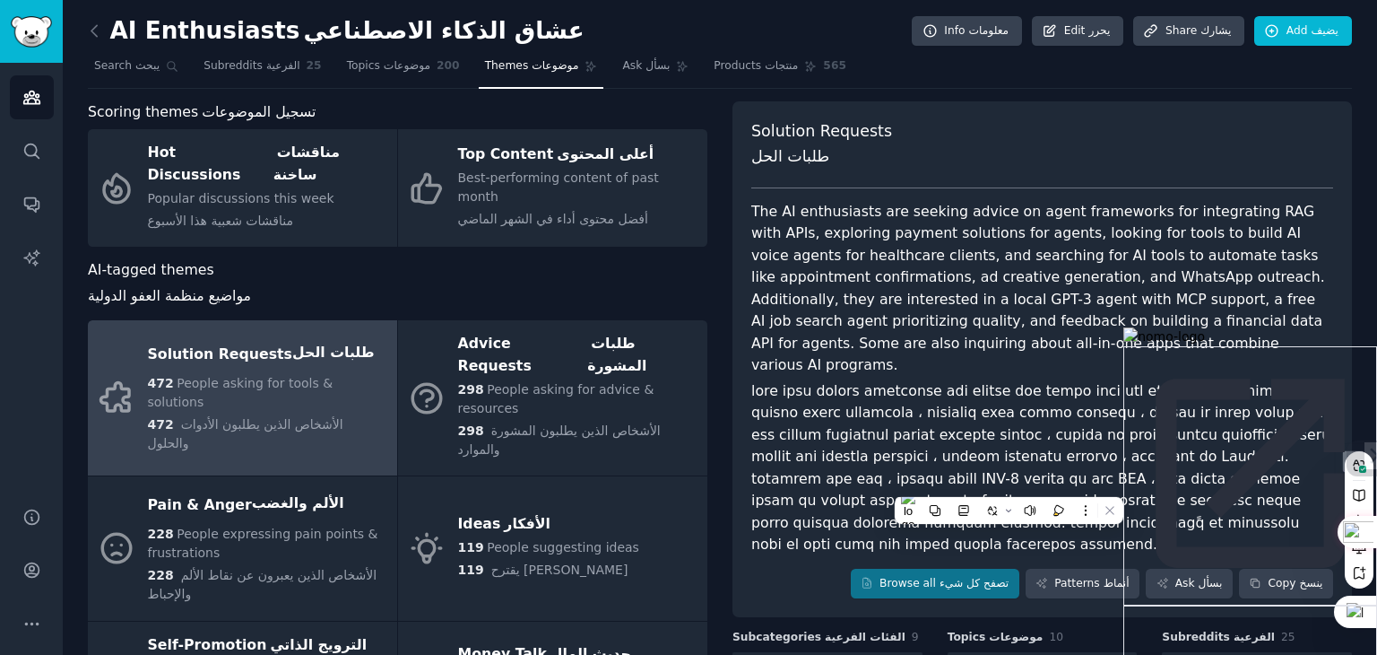
click at [1186, 502] on sider-trans-block at bounding box center [1042, 468] width 582 height 176
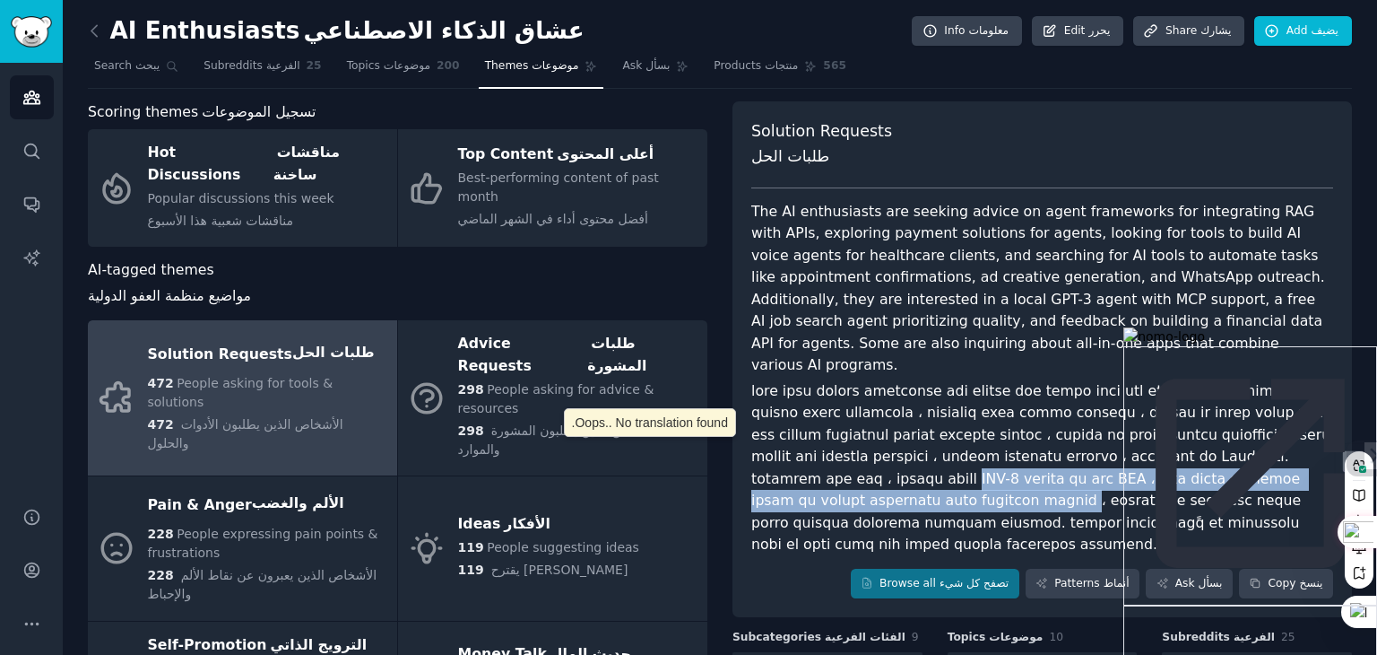
drag, startPoint x: 1281, startPoint y: 479, endPoint x: 1298, endPoint y: 430, distance: 52.5
click at [1298, 430] on sider-trans-block at bounding box center [1042, 468] width 582 height 176
click at [1060, 460] on sider-trans-text at bounding box center [1044, 467] width 586 height 171
drag, startPoint x: 1282, startPoint y: 481, endPoint x: 1307, endPoint y: 437, distance: 50.2
click at [1307, 437] on sider-trans-block at bounding box center [1042, 468] width 582 height 176
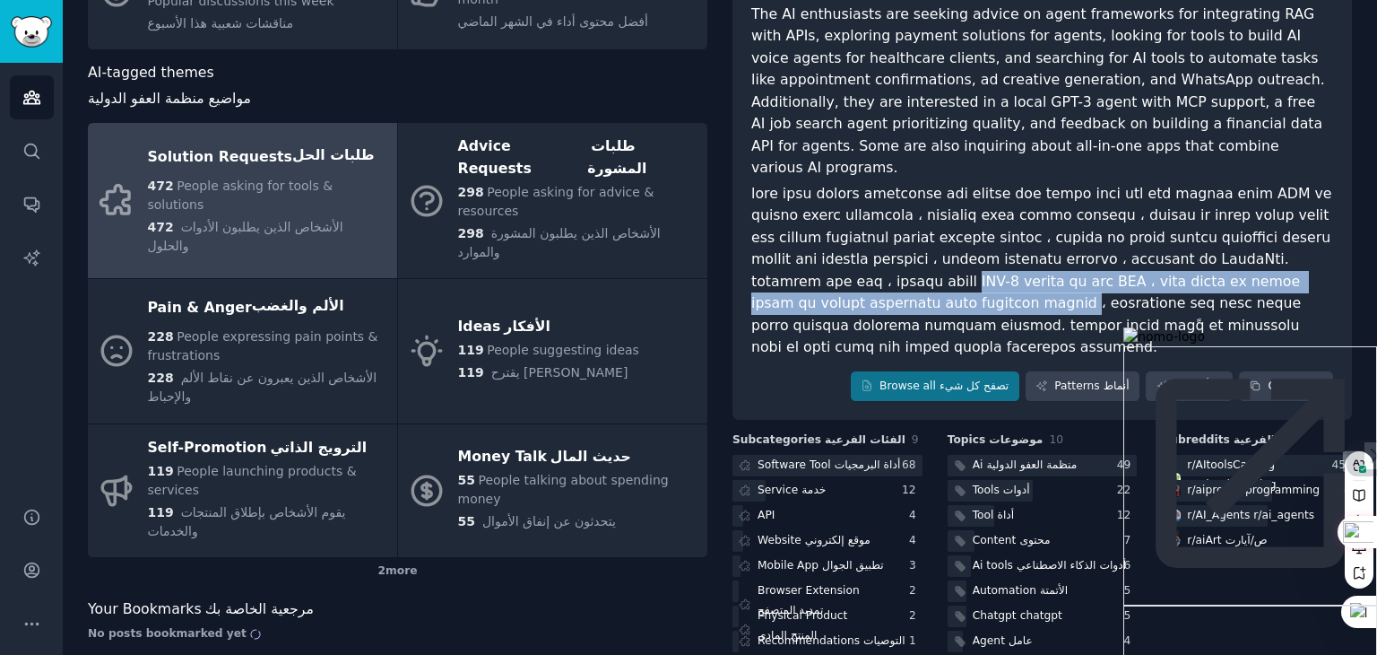
scroll to position [228, 0]
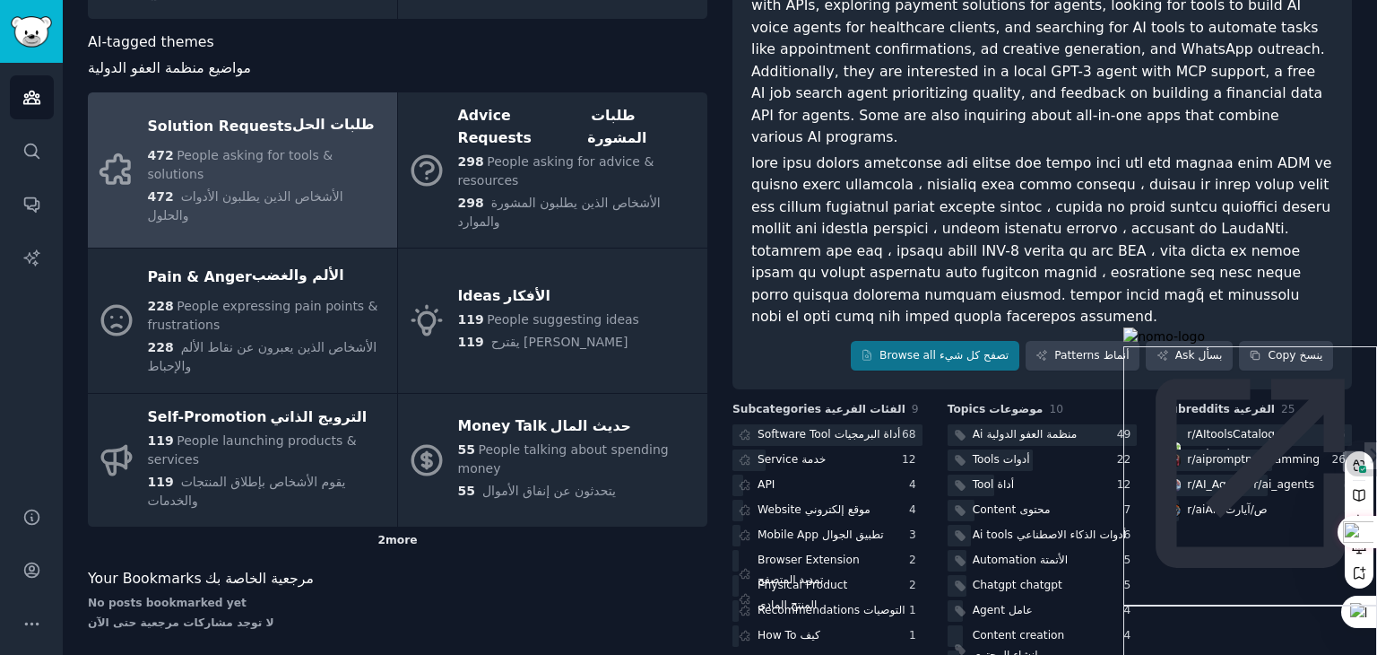
click at [396, 526] on div "2 more" at bounding box center [398, 540] width 620 height 29
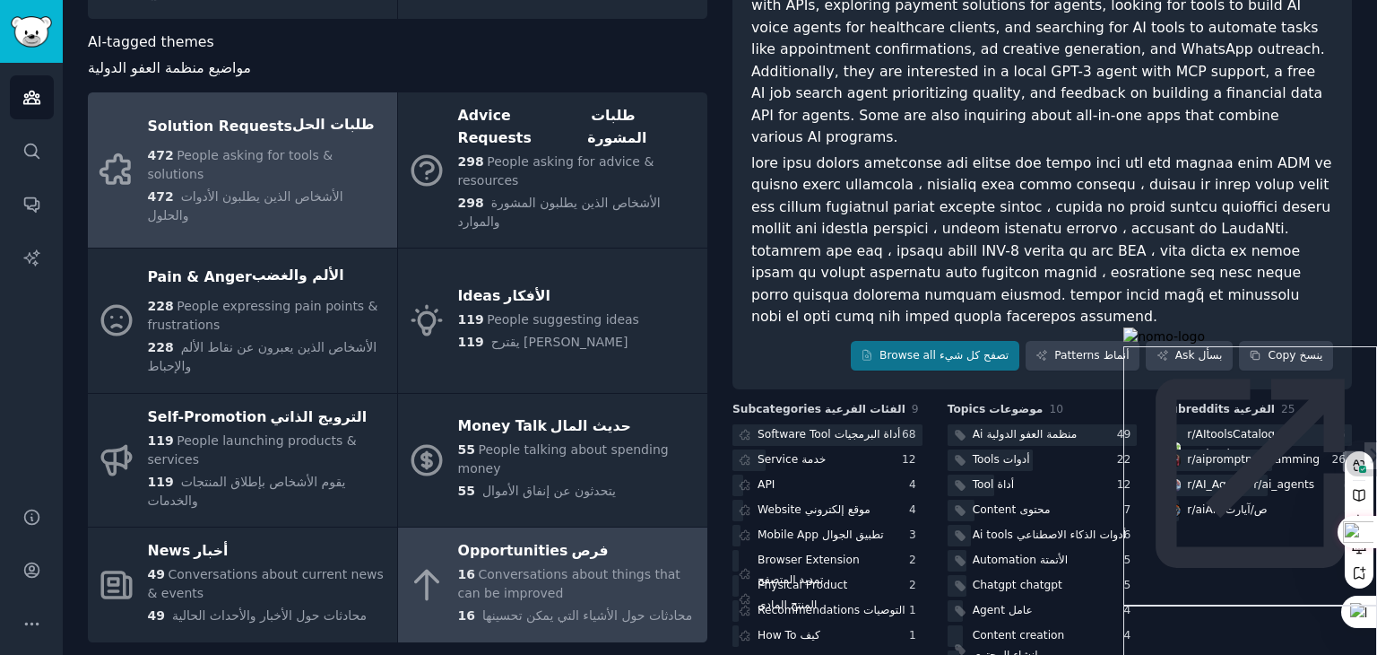
click at [538, 537] on div "Opportunities فرص" at bounding box center [578, 551] width 240 height 29
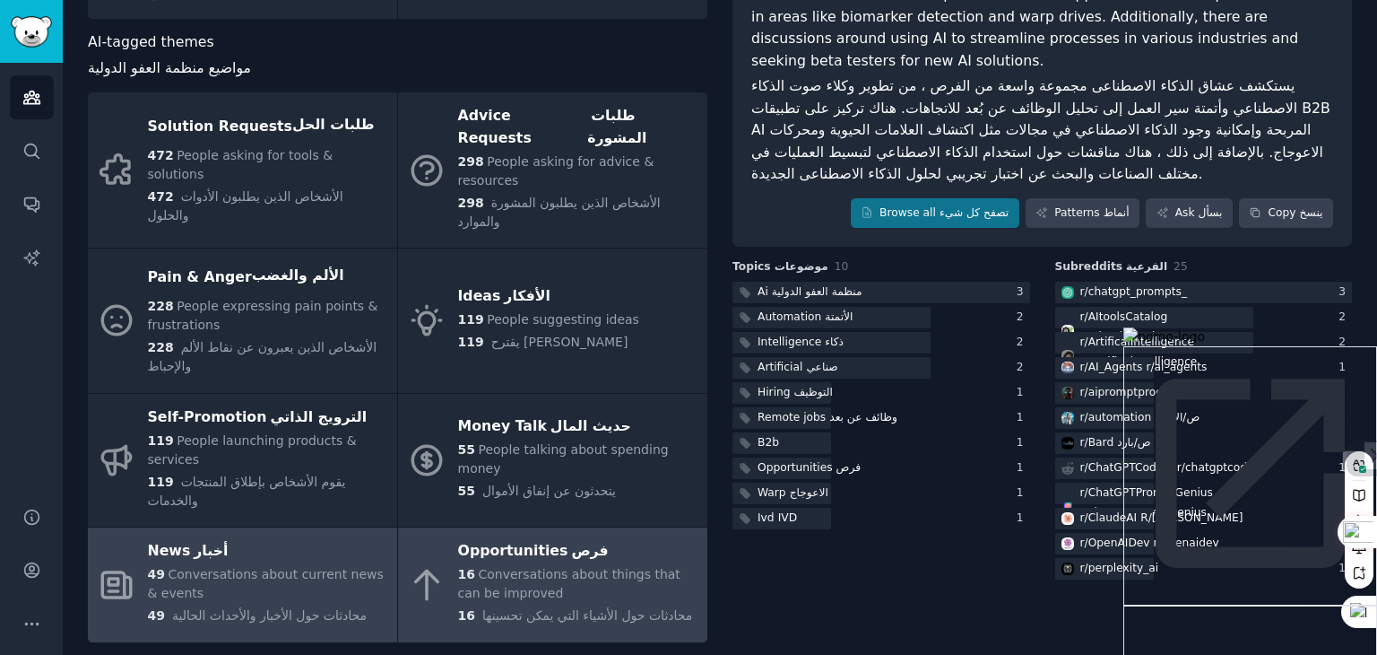
click at [233, 567] on span "Conversations about current news & events" at bounding box center [266, 583] width 236 height 33
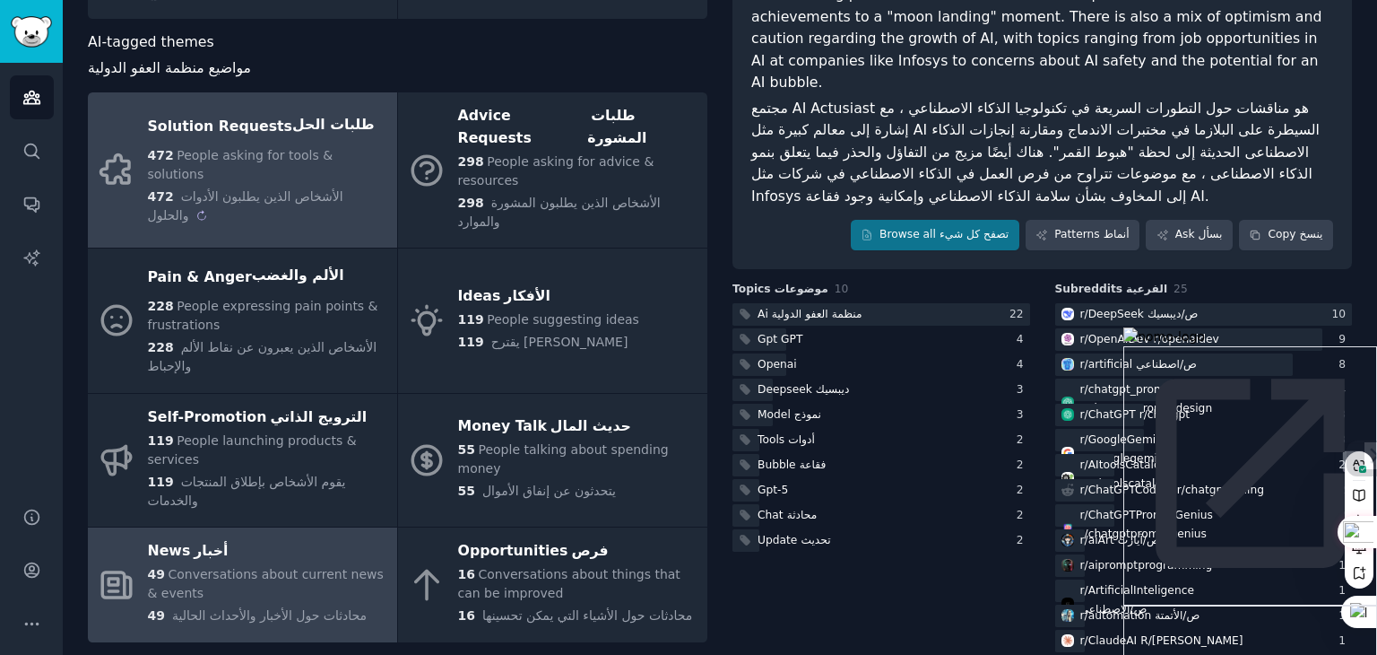
click at [245, 189] on span "الأشخاص الذين يطلبون الأدوات والحلول" at bounding box center [245, 205] width 195 height 33
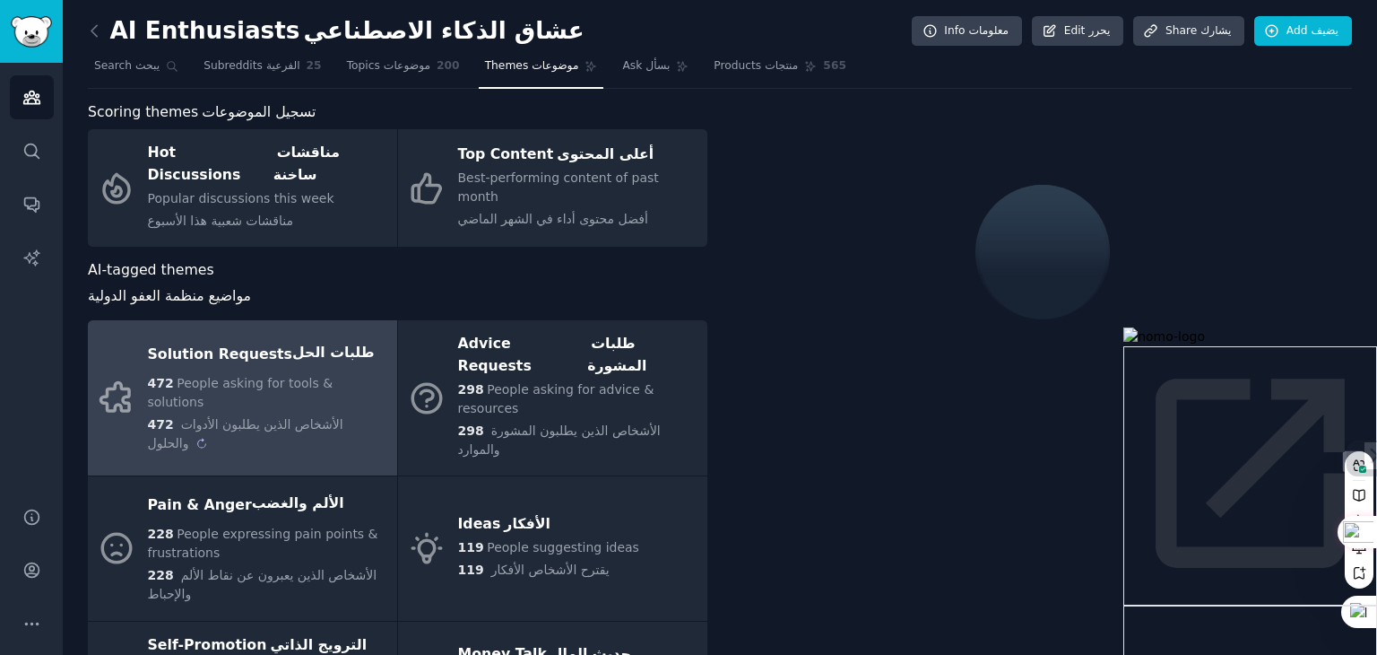
scroll to position [228, 0]
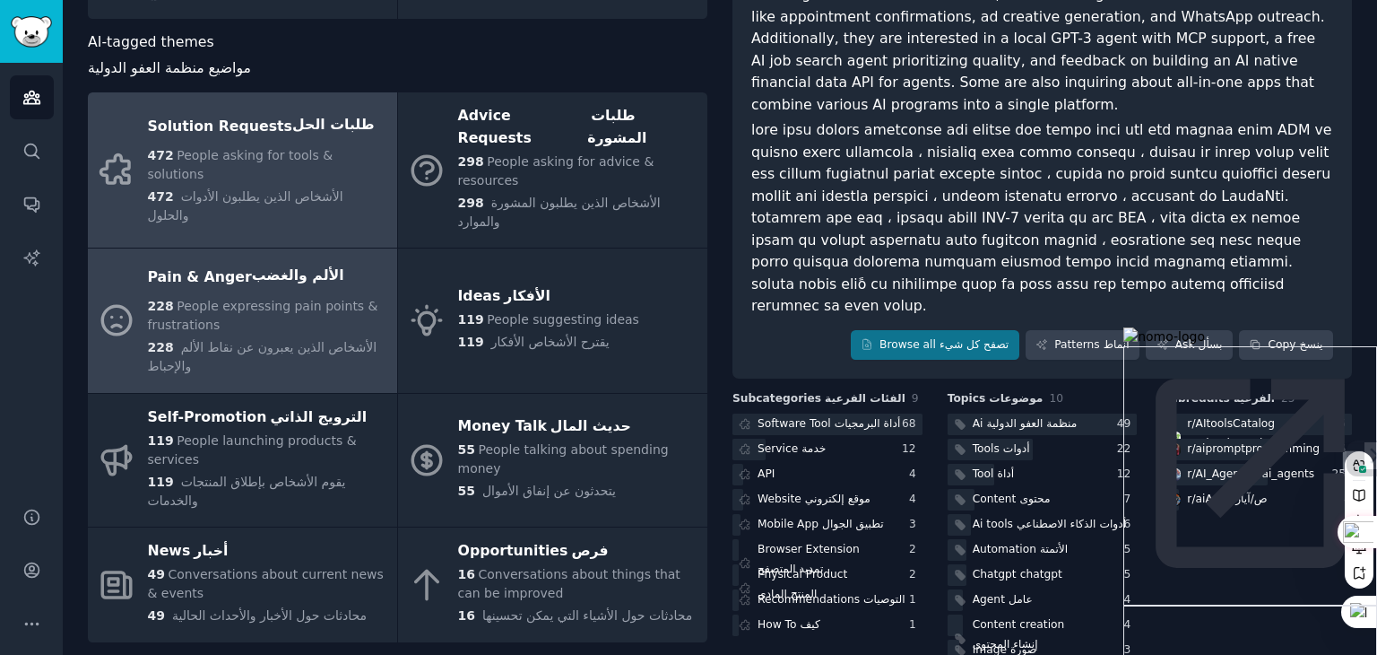
click at [252, 261] on sider-trans "الألم والغضب" at bounding box center [298, 277] width 92 height 33
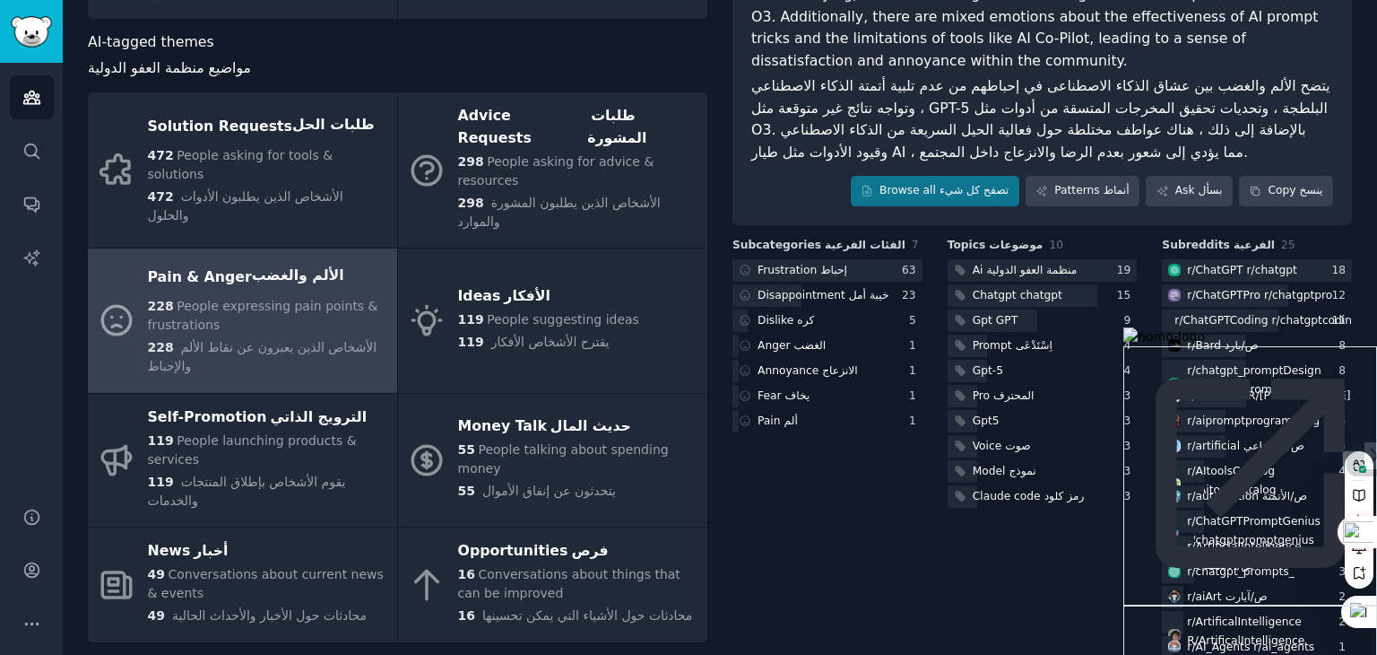
click at [252, 261] on sider-trans "الألم والغضب" at bounding box center [298, 277] width 92 height 33
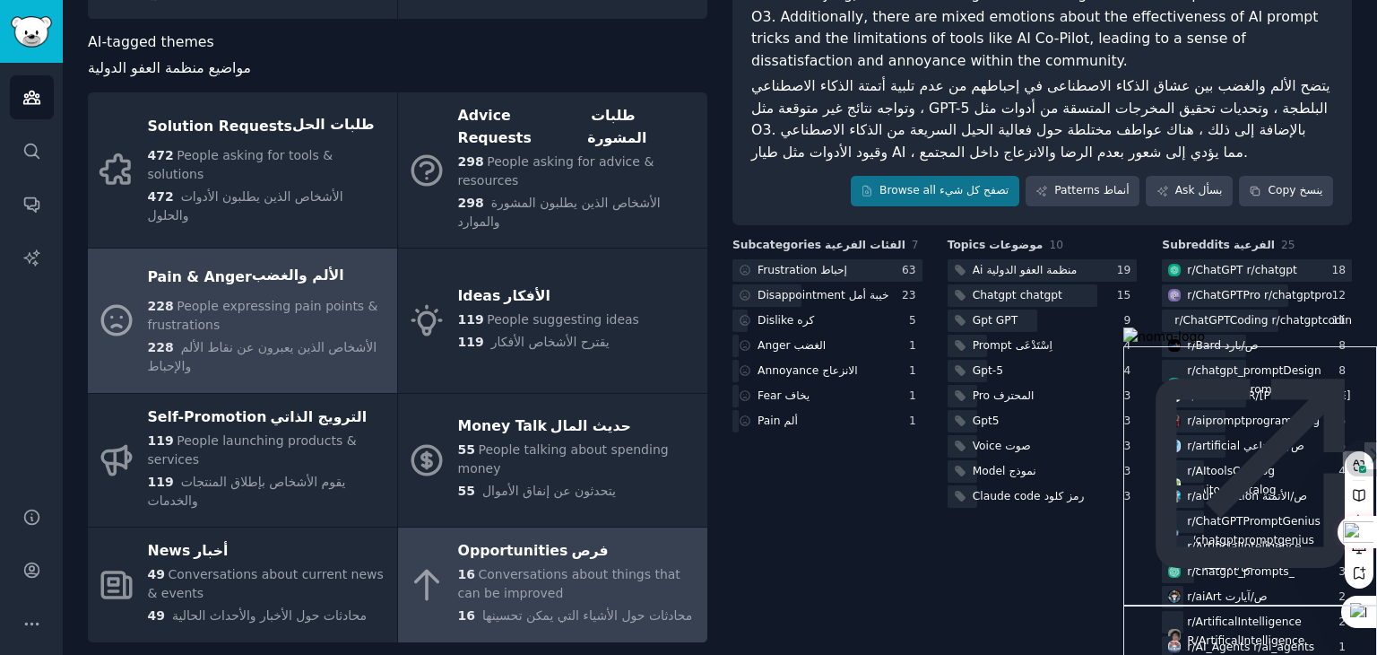
click at [534, 567] on span "Conversations about things that can be improved" at bounding box center [569, 583] width 222 height 33
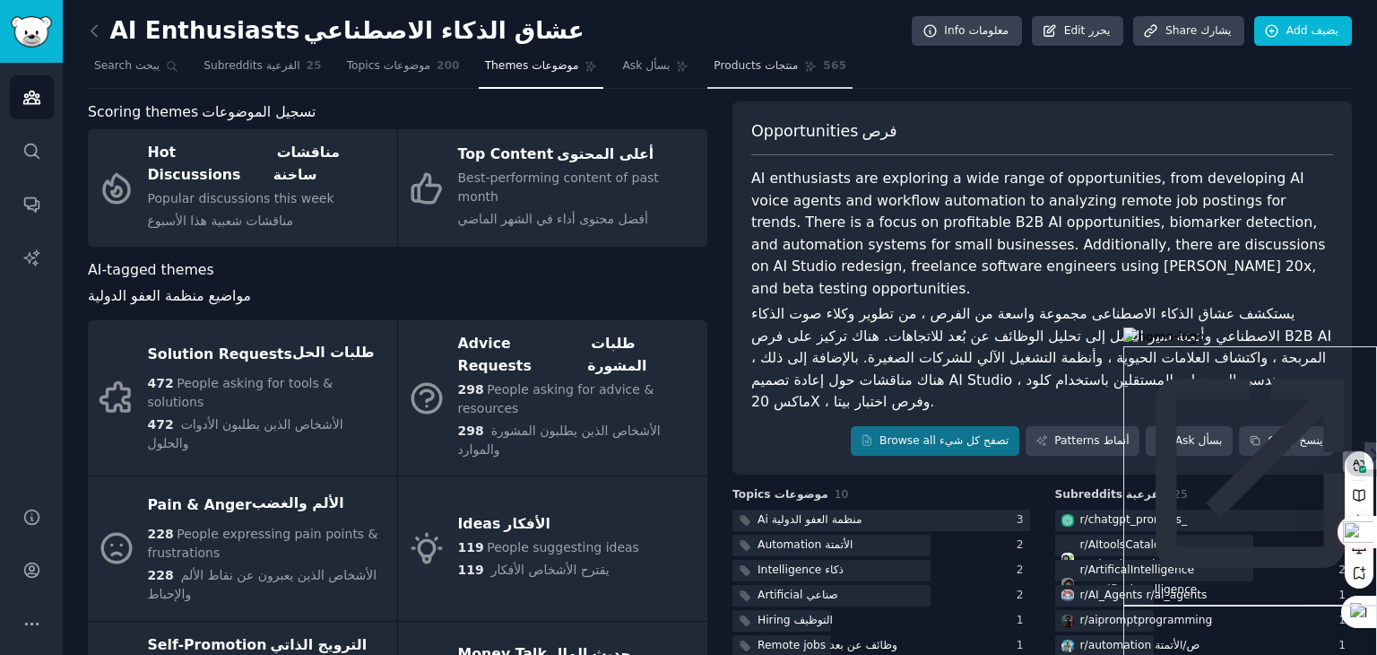
click at [714, 65] on span "Products منتجات" at bounding box center [756, 66] width 84 height 16
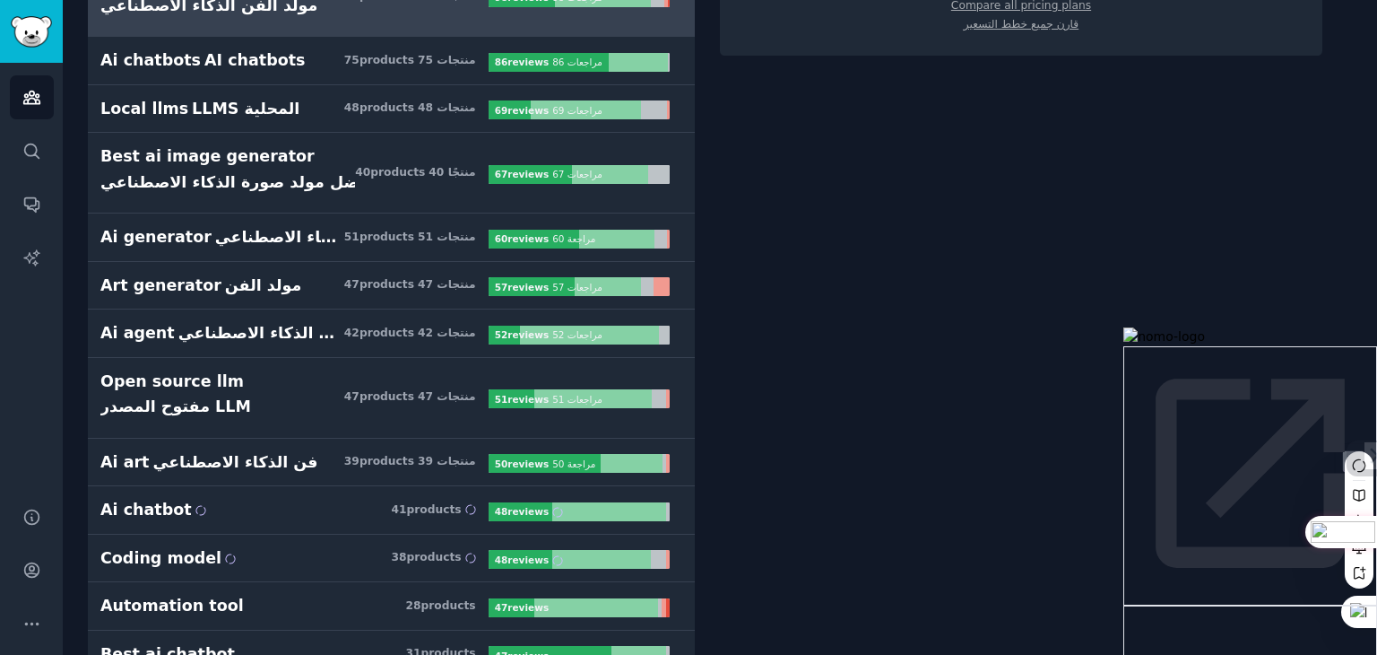
scroll to position [690, 0]
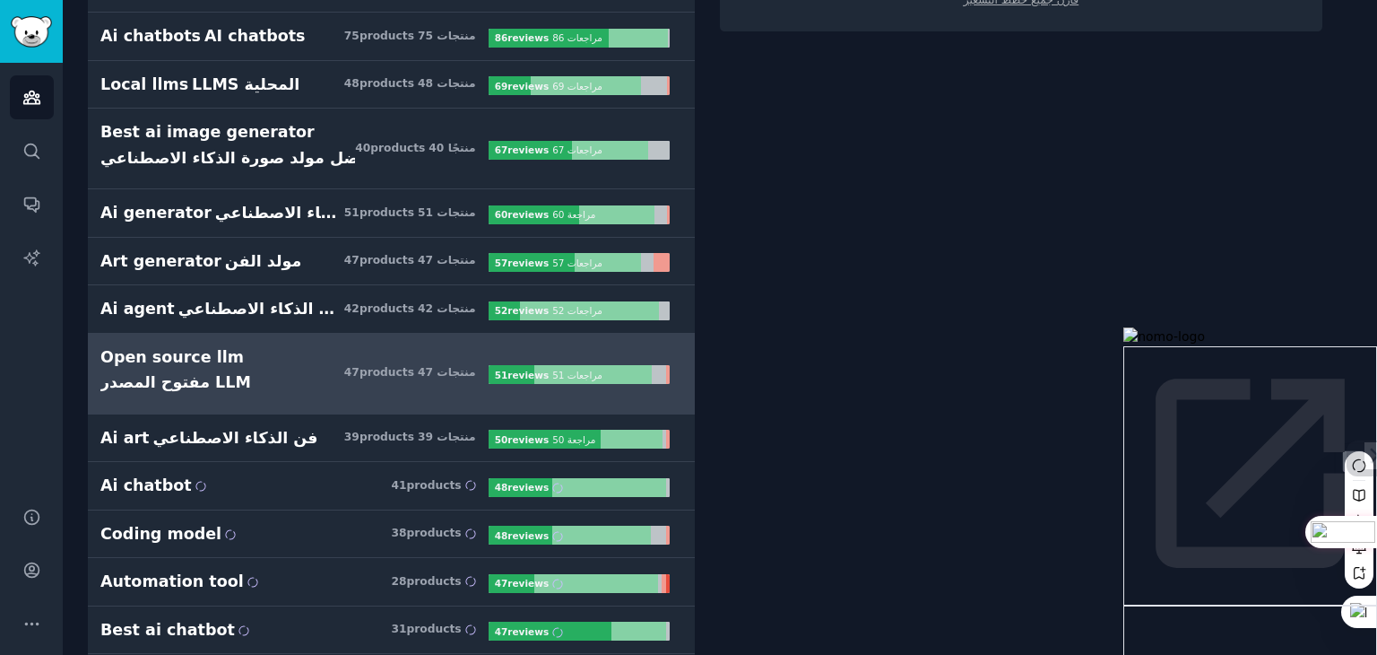
click at [197, 351] on div "Open source llm مفتوح المصدر LLM" at bounding box center [175, 373] width 151 height 55
click at [204, 352] on div "Open source llm مفتوح المصدر LLM" at bounding box center [175, 373] width 151 height 55
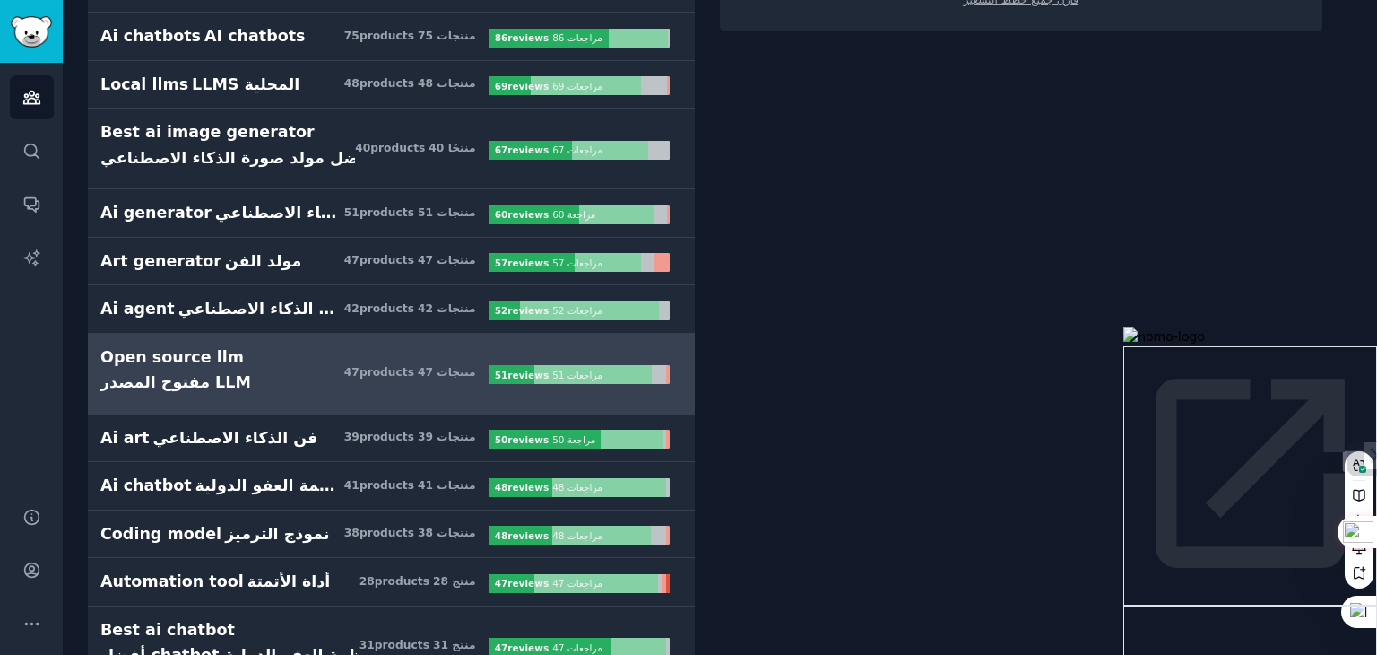
click at [499, 369] on b "51 review s" at bounding box center [522, 374] width 54 height 11
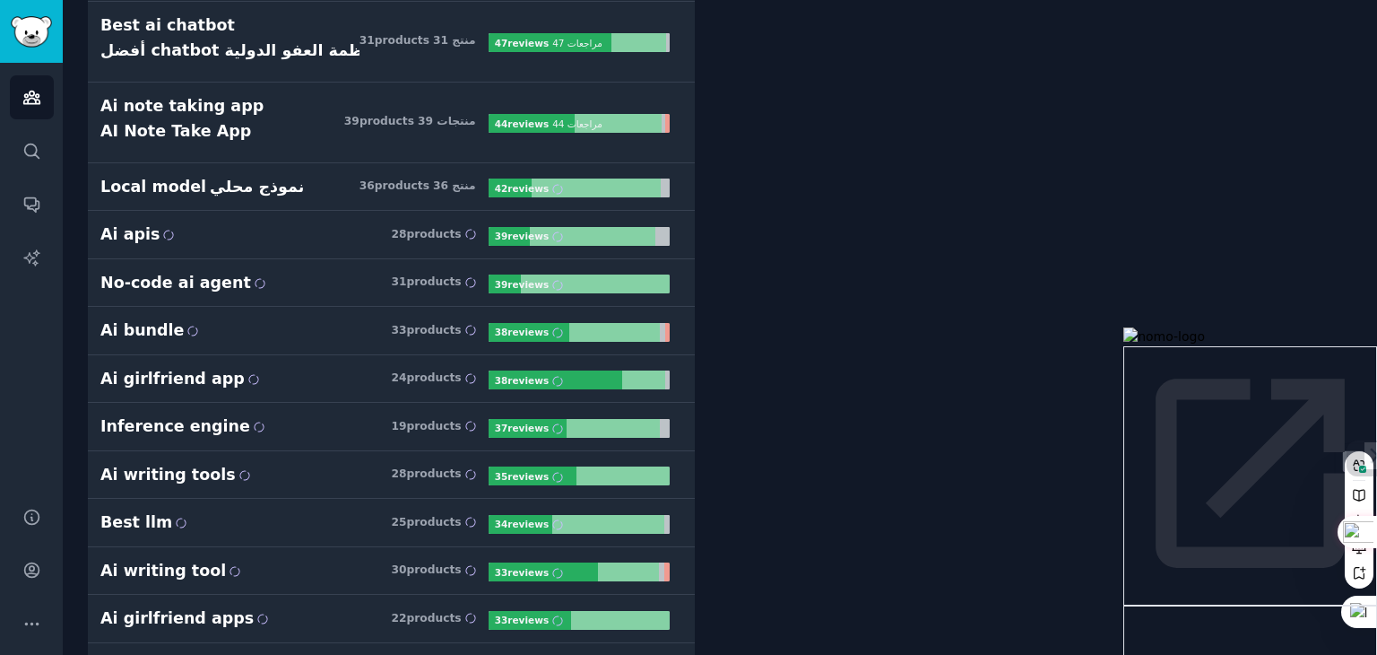
scroll to position [1307, 0]
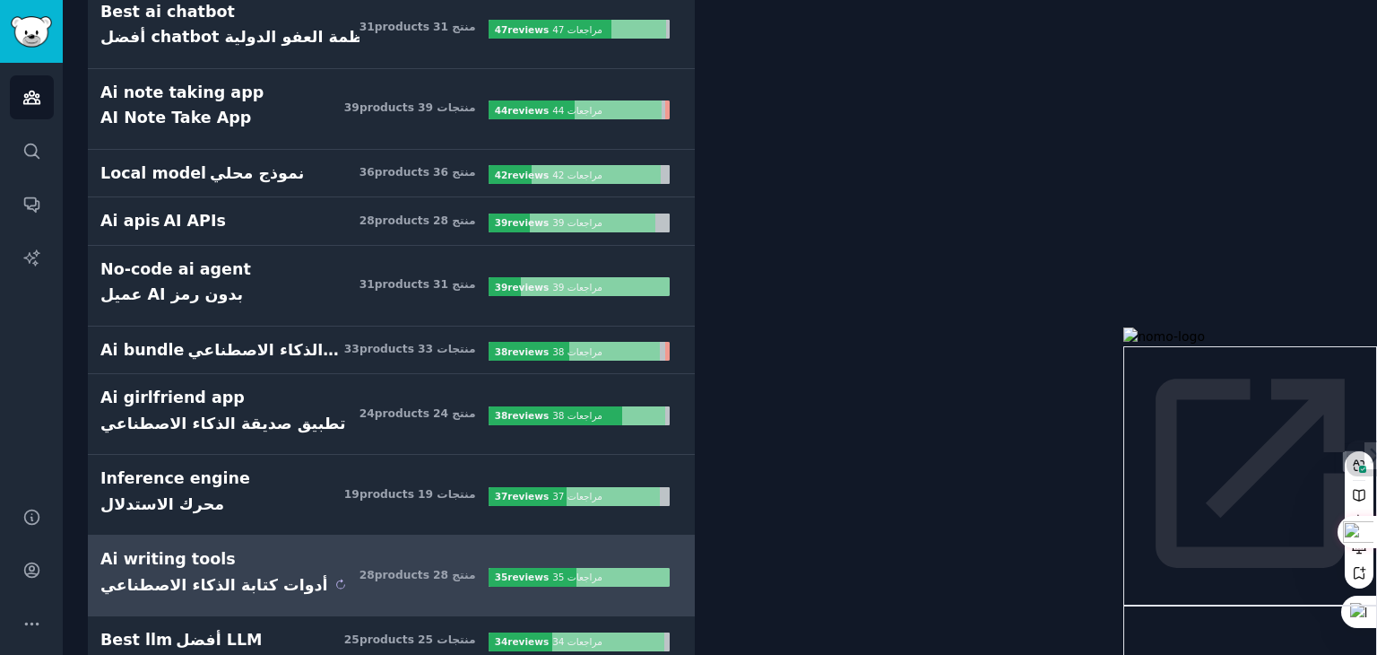
click at [221, 576] on sider-trans-text "أدوات كتابة الذكاء الاصطناعي" at bounding box center [214, 585] width 228 height 18
click at [301, 573] on h3 "Ai writing tools أدوات كتابة الذكاء الاصطناعي 28 product s 28 منتج" at bounding box center [294, 575] width 388 height 55
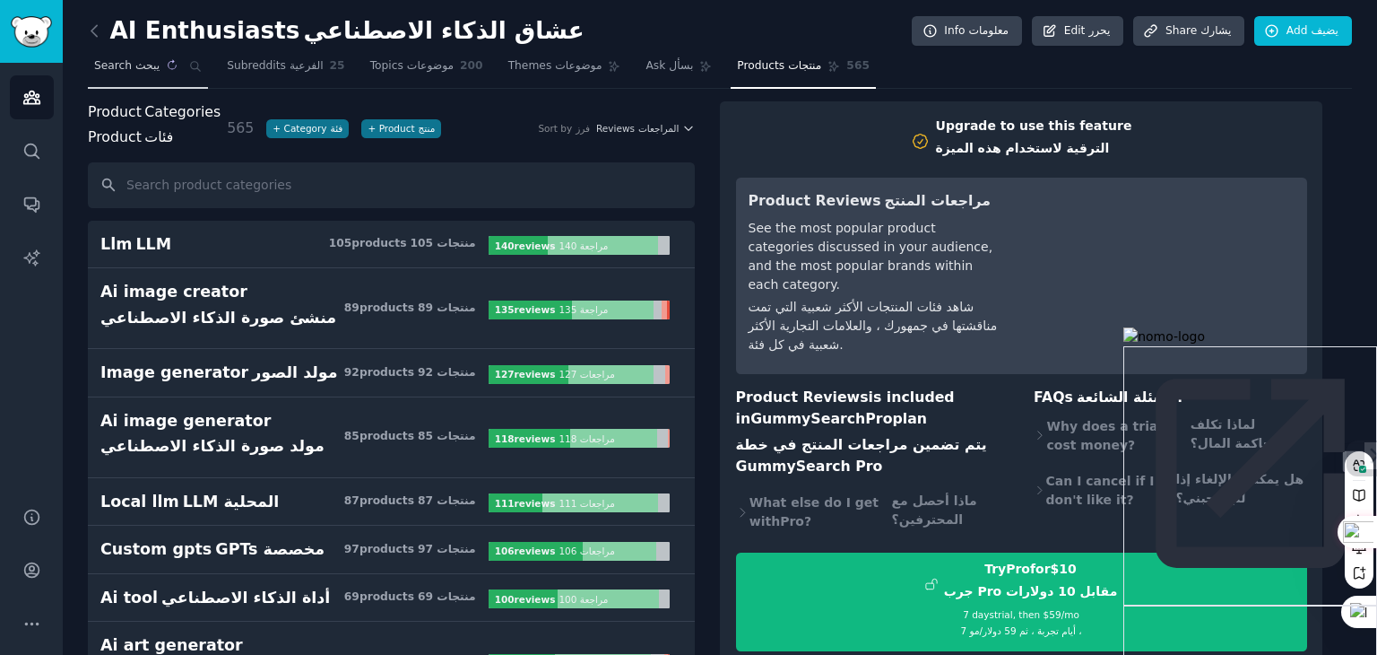
click at [138, 63] on sider-trans-text "يبحث" at bounding box center [147, 65] width 24 height 13
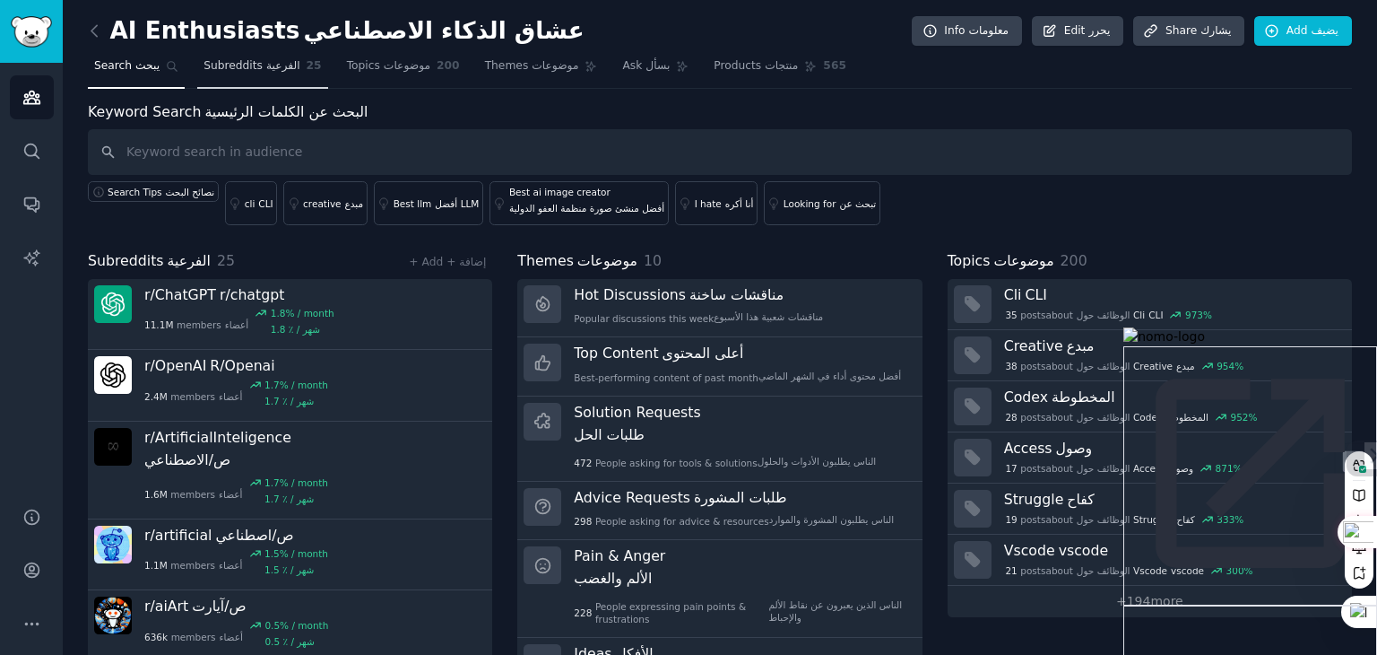
click at [231, 69] on span "Subreddits الفرعية" at bounding box center [252, 66] width 96 height 16
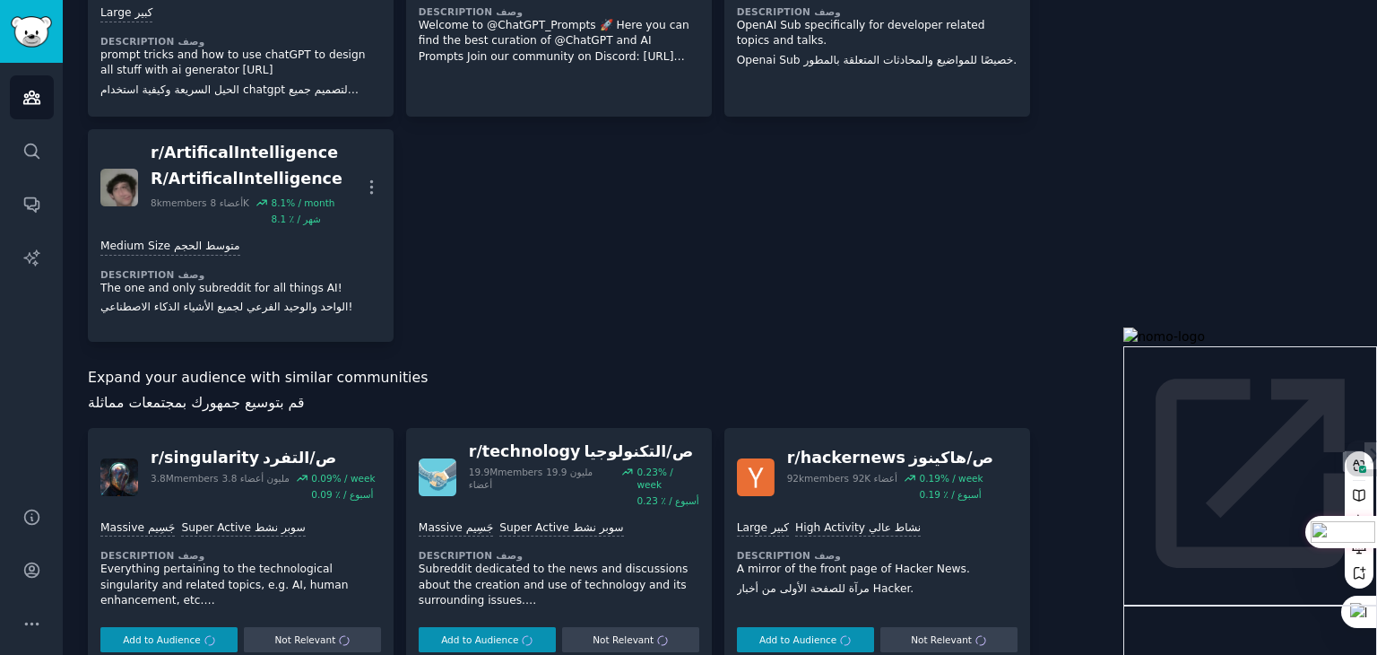
scroll to position [1776, 0]
